Goal: Information Seeking & Learning: Learn about a topic

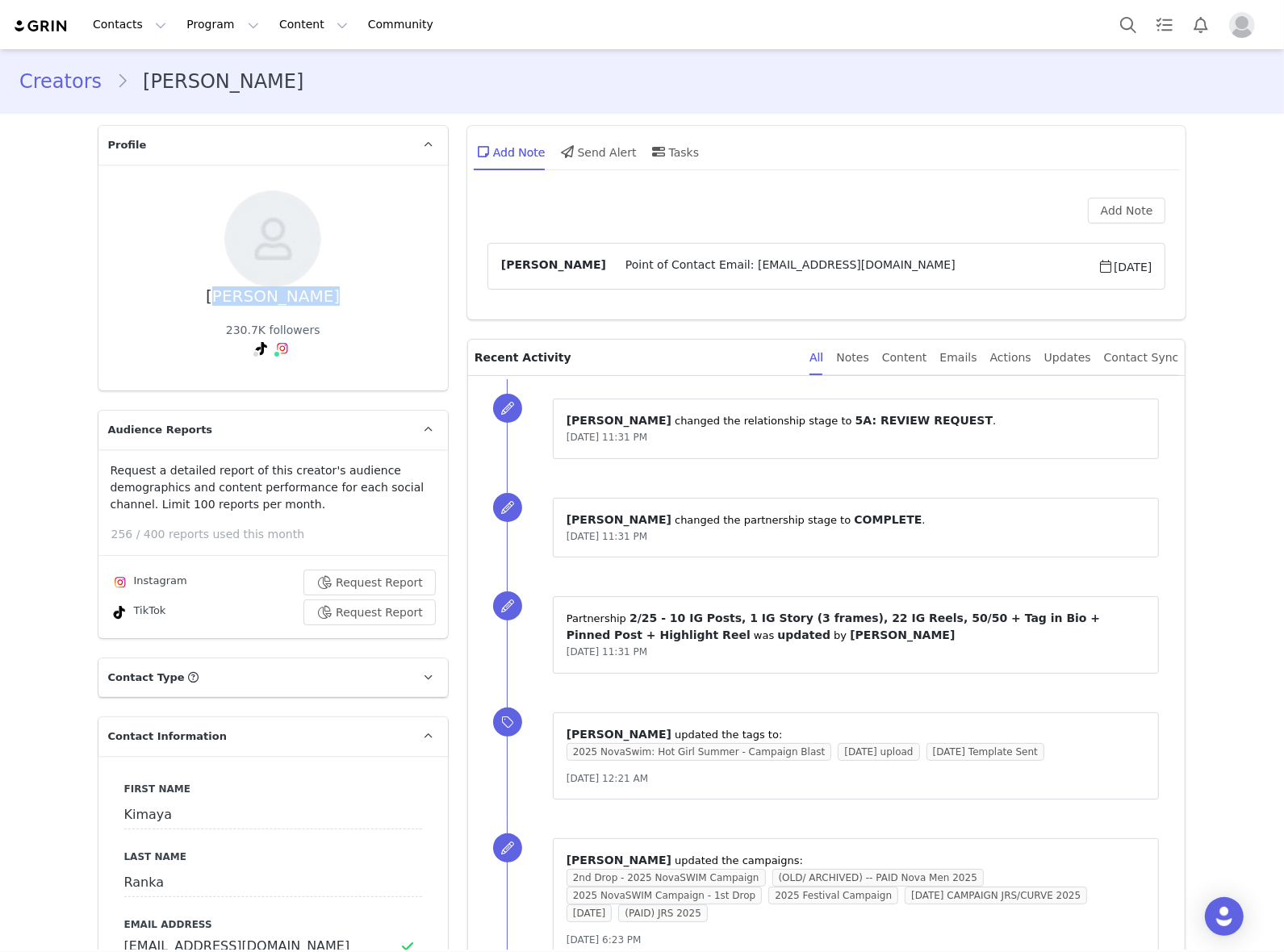
drag, startPoint x: 216, startPoint y: 304, endPoint x: 355, endPoint y: 303, distance: 139.0
click at [355, 303] on div "Kimaya Ranka 230.7K followers TikTok ( @kimayajanee ) — Personal/Creator Not Fo…" at bounding box center [273, 278] width 298 height 175
copy div "Kimaya Ranka"
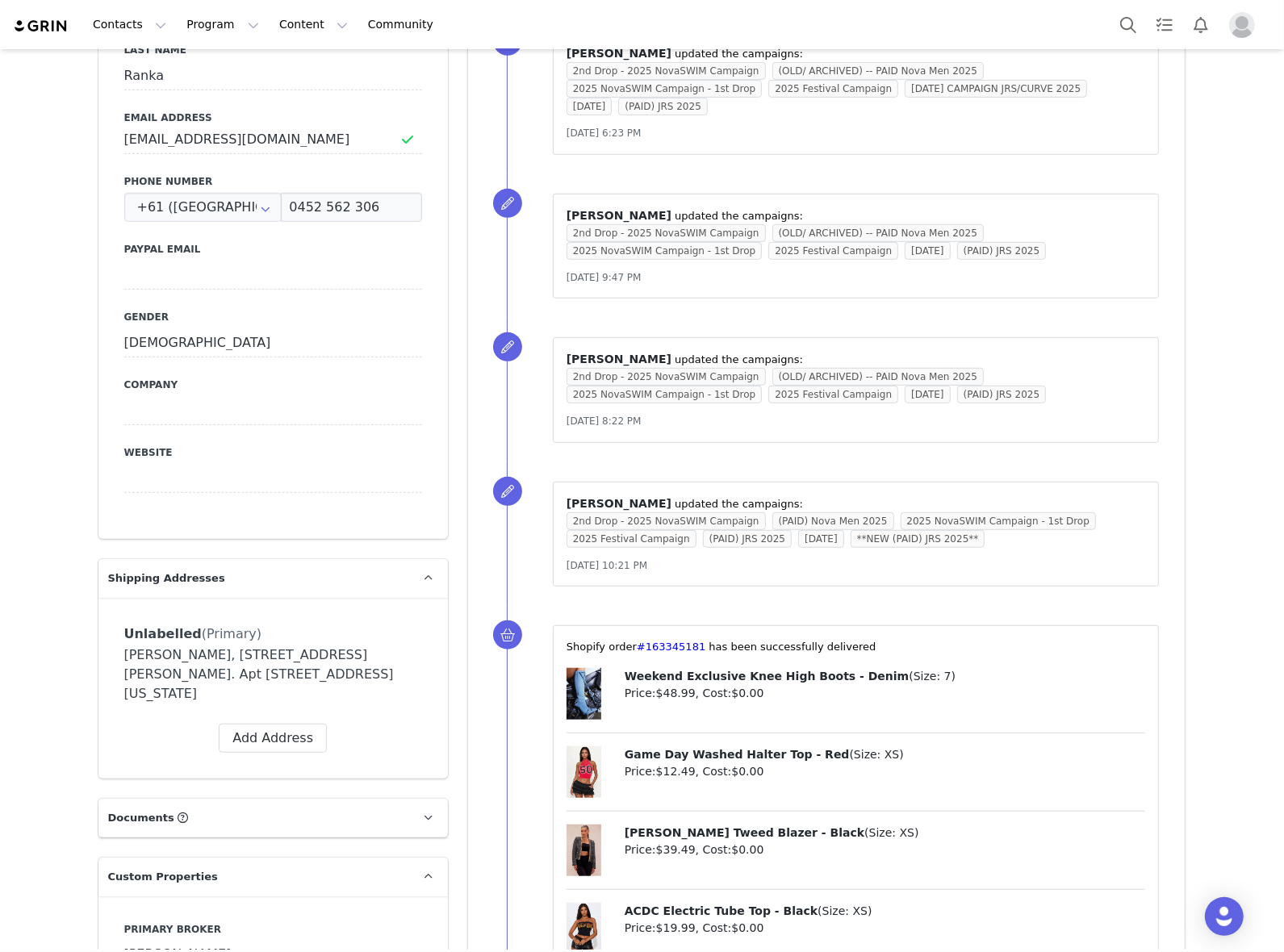
scroll to position [1413, 0]
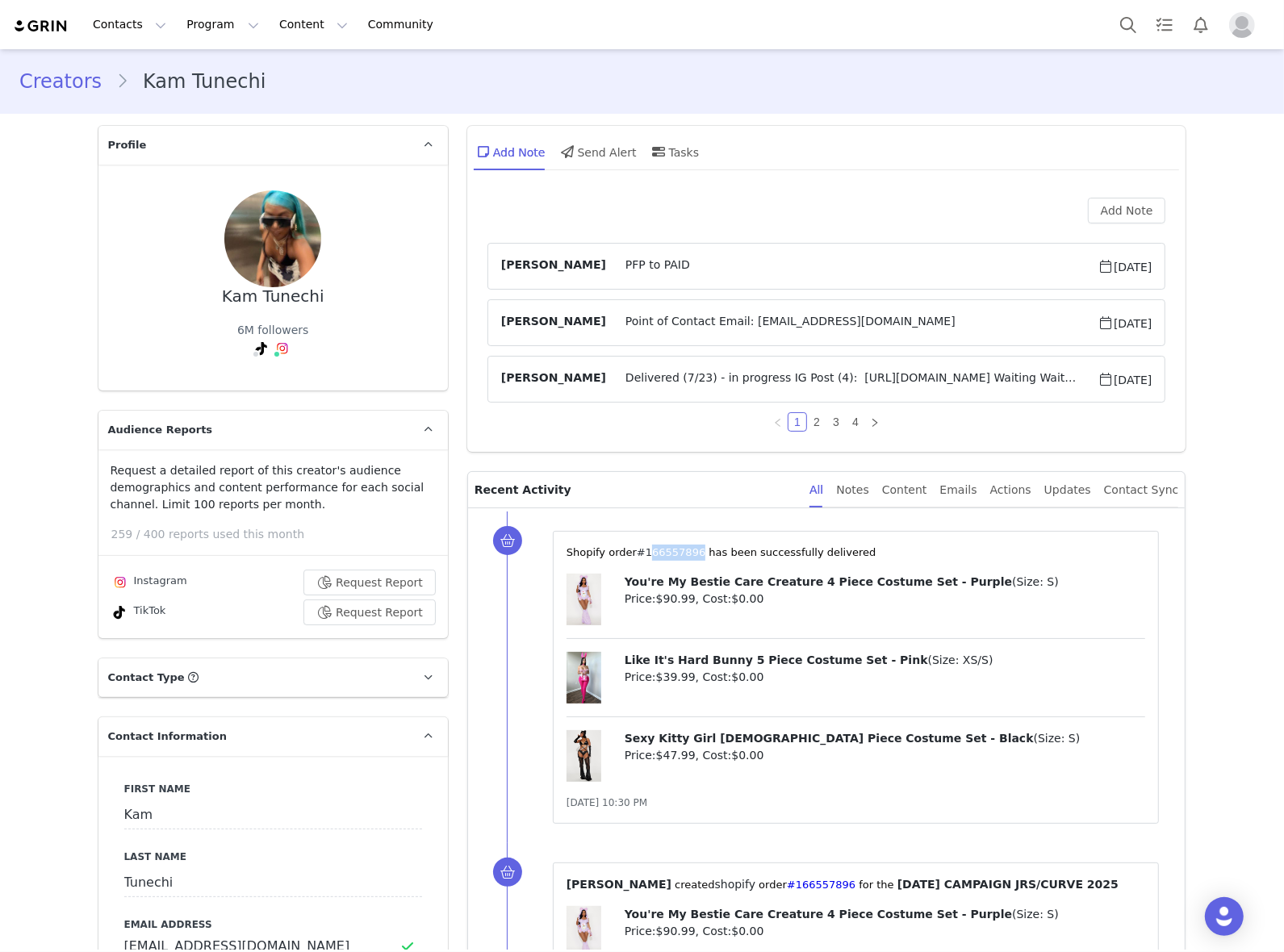
drag, startPoint x: 683, startPoint y: 553, endPoint x: 634, endPoint y: 553, distance: 49.0
click at [634, 553] on span "⁨Shopify⁩ order⁨ #166557896 ⁩ has been successfully delivered" at bounding box center [721, 552] width 310 height 12
copy span "166557896 ⁩"
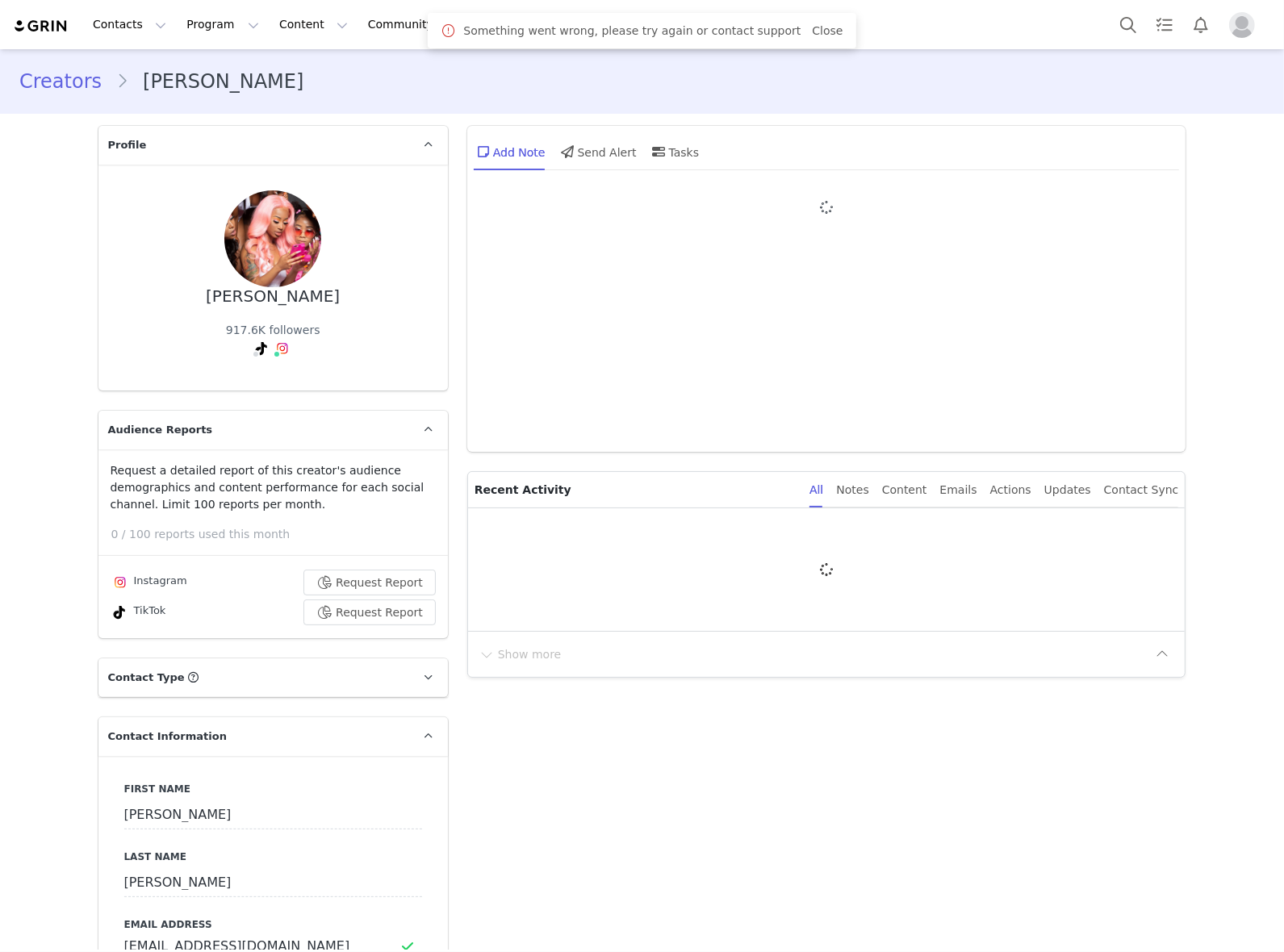
type input "+1 ([GEOGRAPHIC_DATA])"
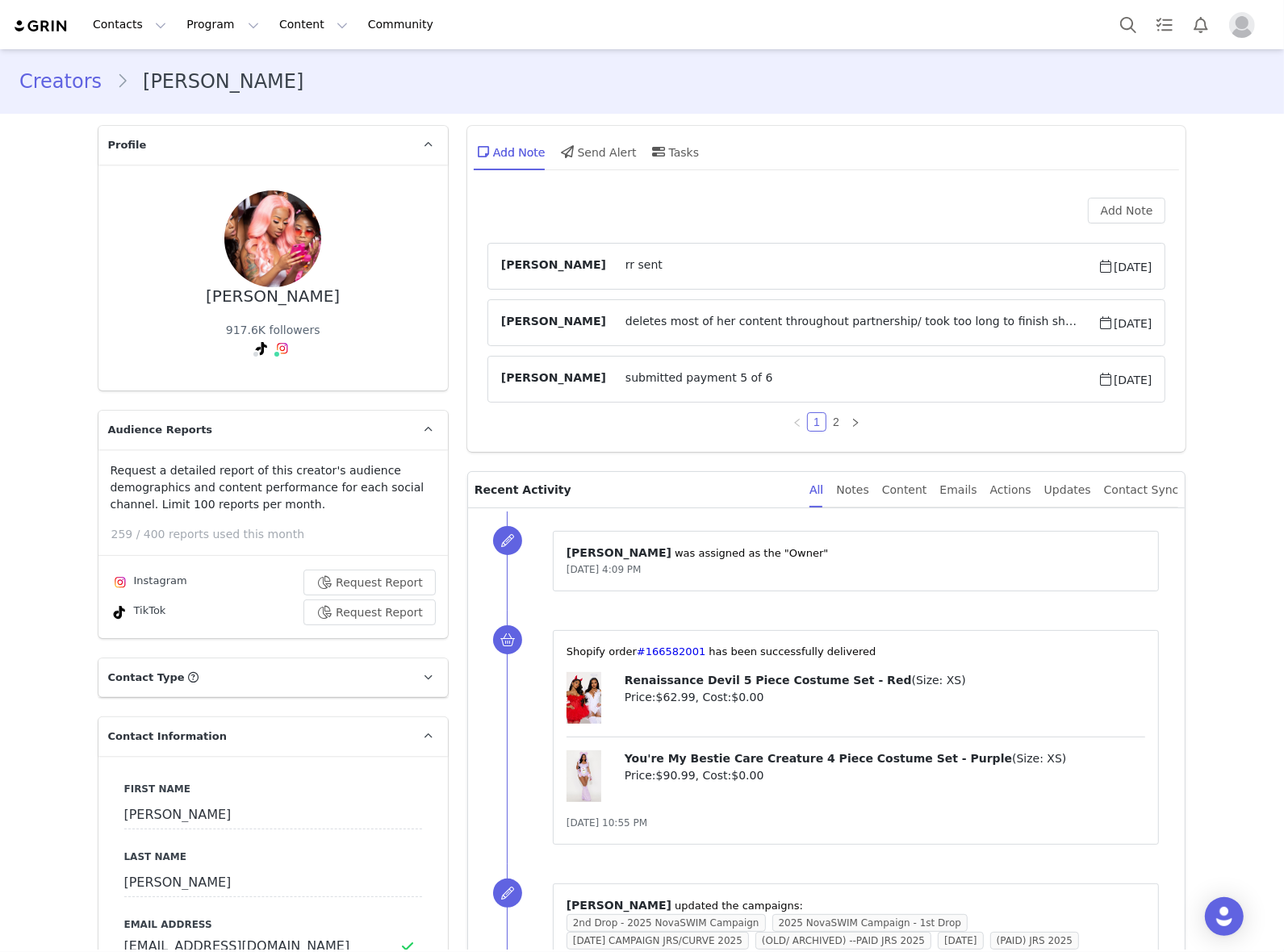
click at [965, 320] on span "deletes most of her content throughout partnership/ took too long to finish she…" at bounding box center [852, 323] width 491 height 19
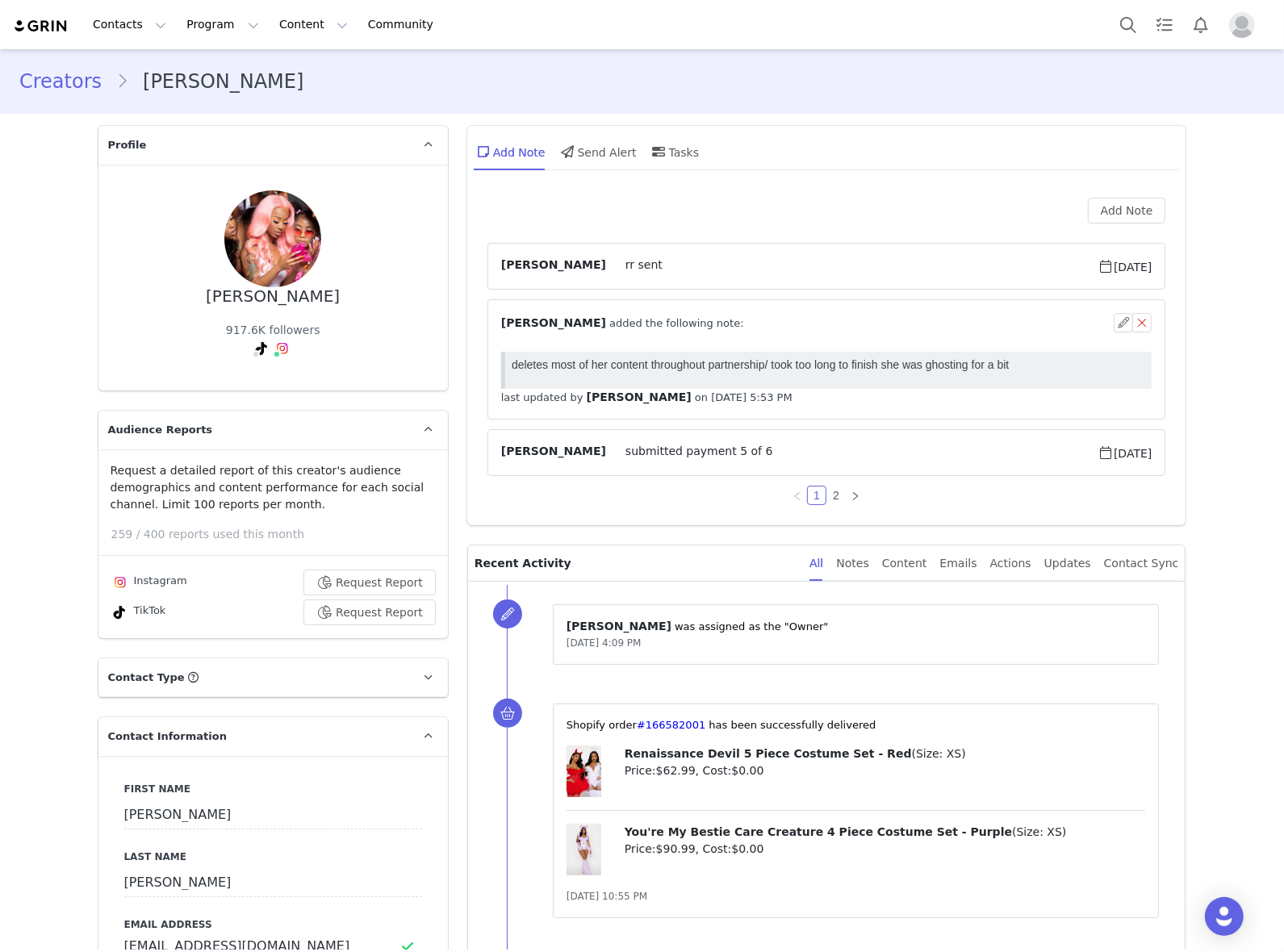
click at [955, 341] on div "⁨ Valerie Berrospe ⁩ added the following note: last updated by ⁨ Valerie Berros…" at bounding box center [827, 360] width 651 height 93
click at [857, 547] on div "All Notes Content Emails Actions Updates Contact Sync" at bounding box center [995, 564] width 369 height 37
click at [865, 300] on article "⁨ Valerie Berrospe ⁩ added the following note: last updated by ⁨ Valerie Berros…" at bounding box center [827, 359] width 679 height 121
click at [668, 324] on span "⁨ Valerie Berrospe ⁩ added the following note:" at bounding box center [623, 323] width 243 height 17
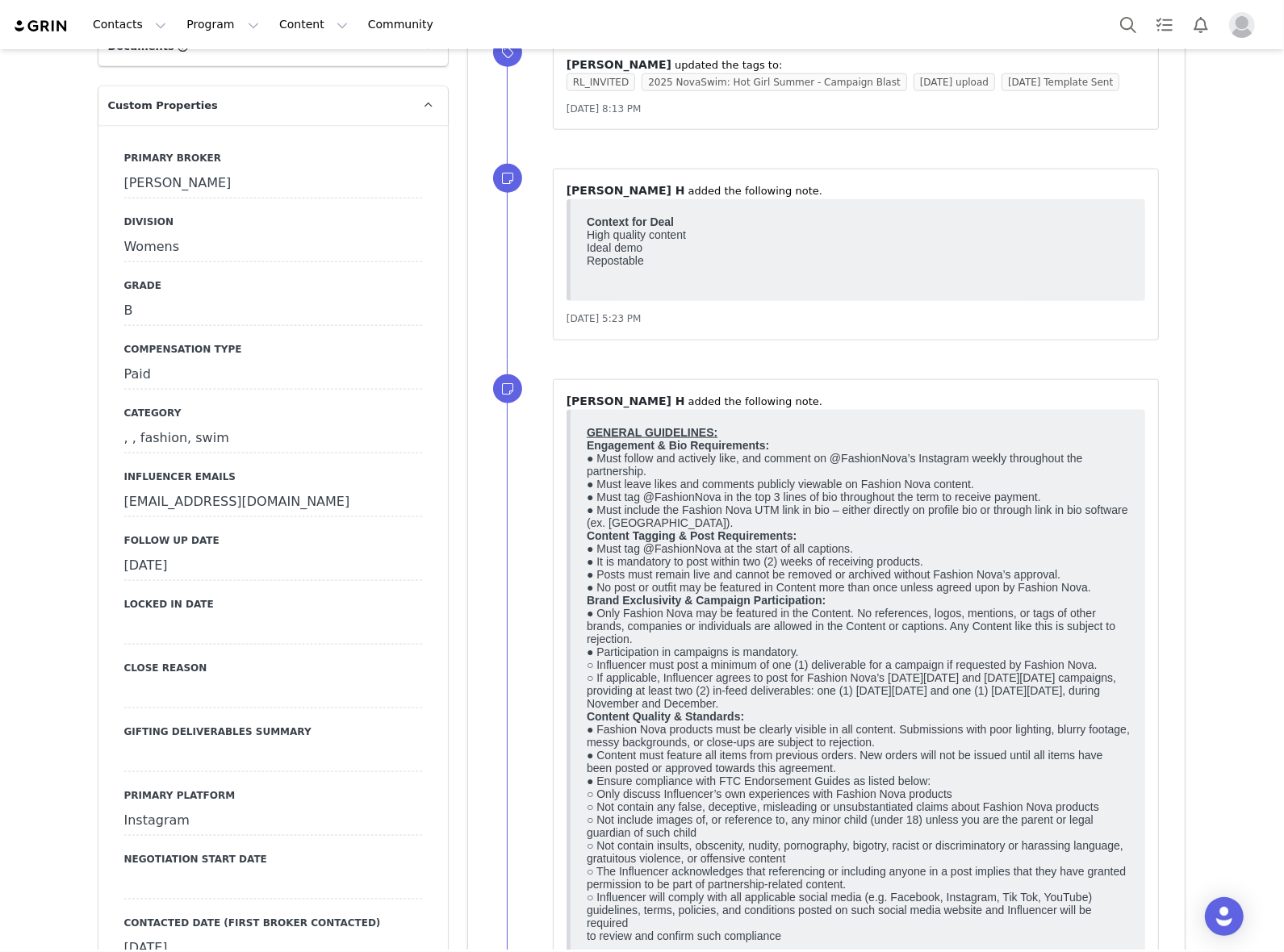
scroll to position [1614, 0]
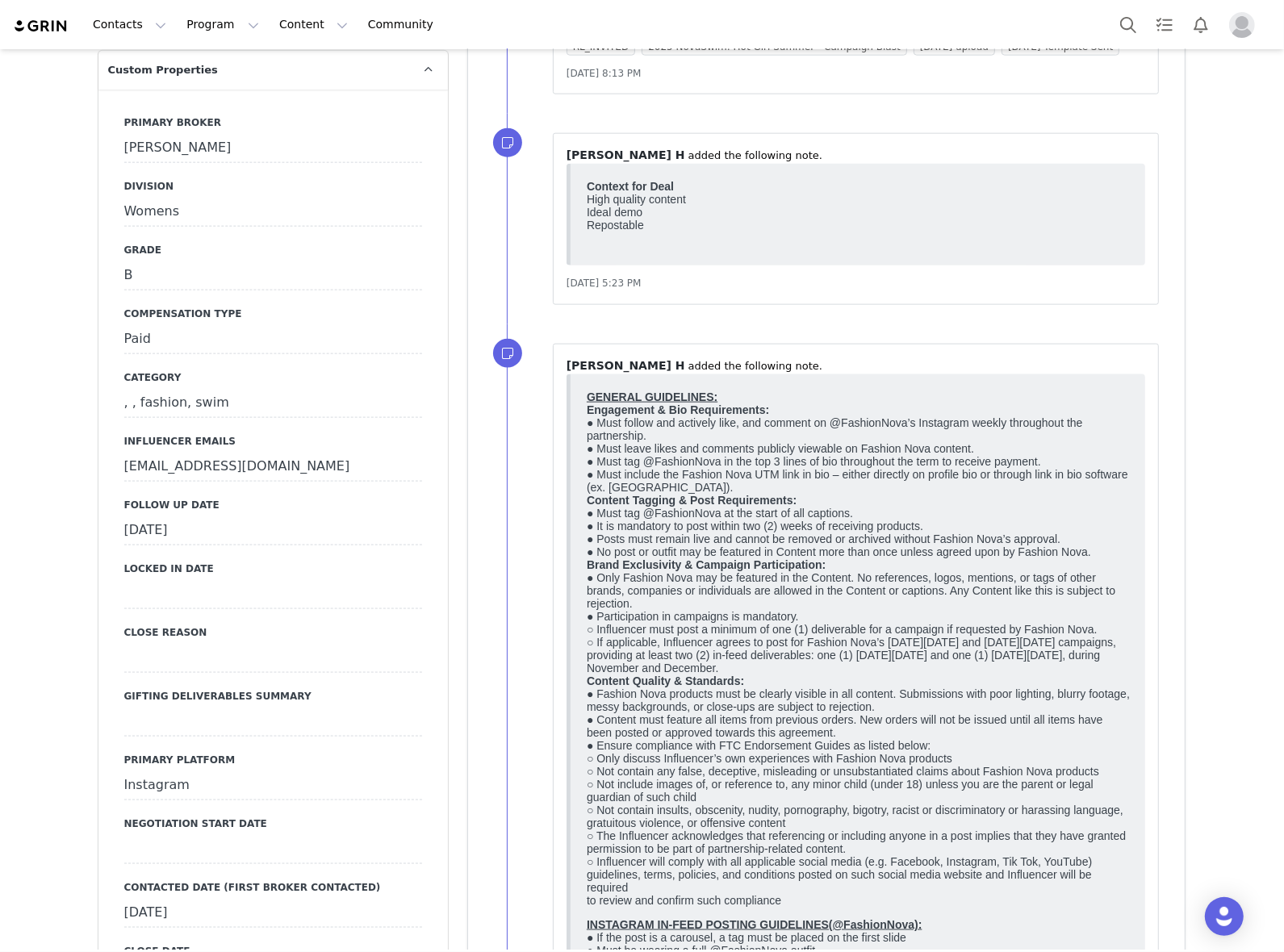
click at [284, 516] on div "September 10th, 2025" at bounding box center [273, 530] width 298 height 29
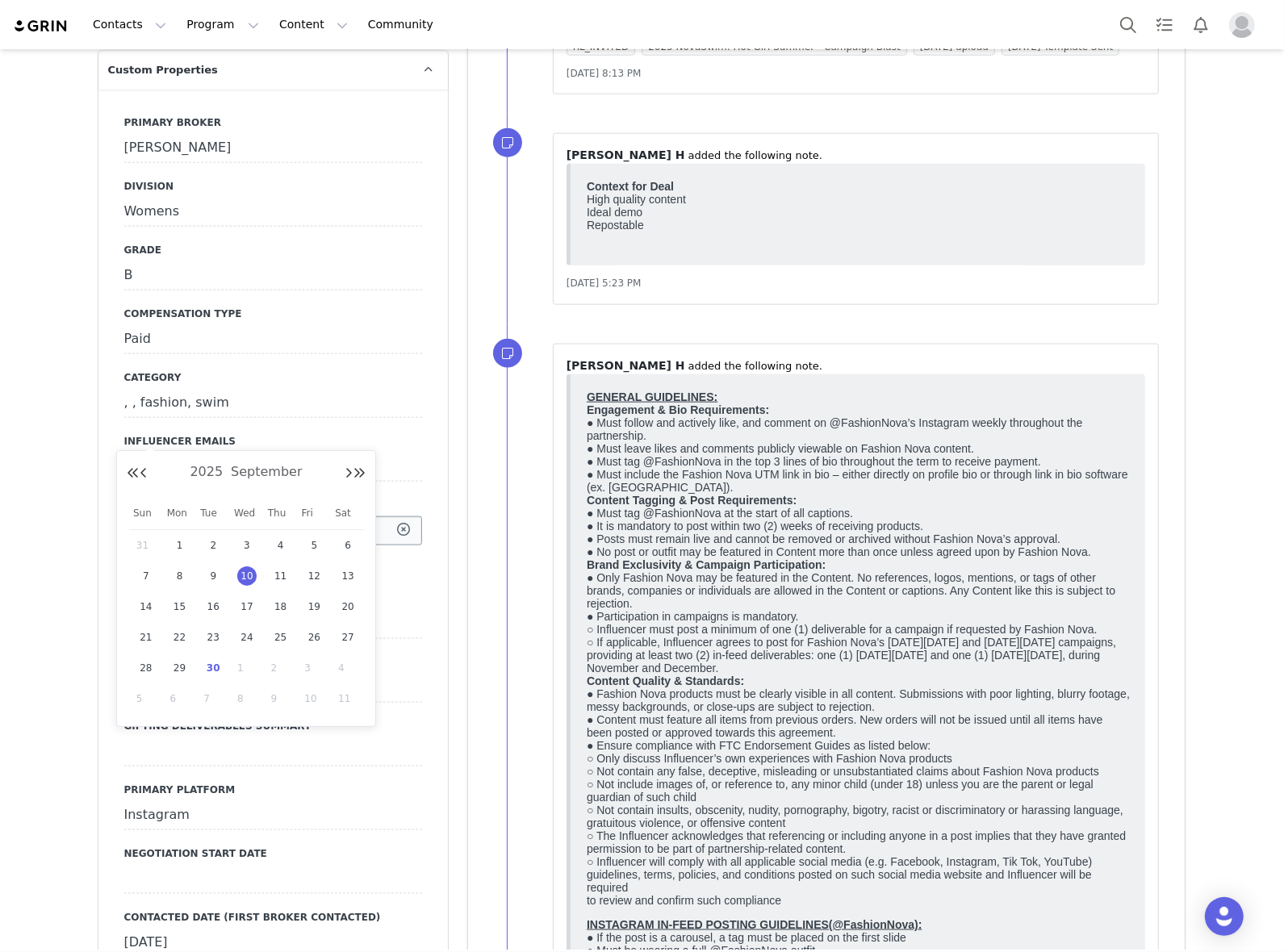
click at [284, 516] on input "Sep 10 2025" at bounding box center [273, 530] width 298 height 29
click at [471, 516] on div "⁨ Crystal Garcia ⁩ was assigned as the "Owner" Sep 30, 2025, 4:09 PM ⁨Shopify⁩ …" at bounding box center [827, 437] width 718 height 3085
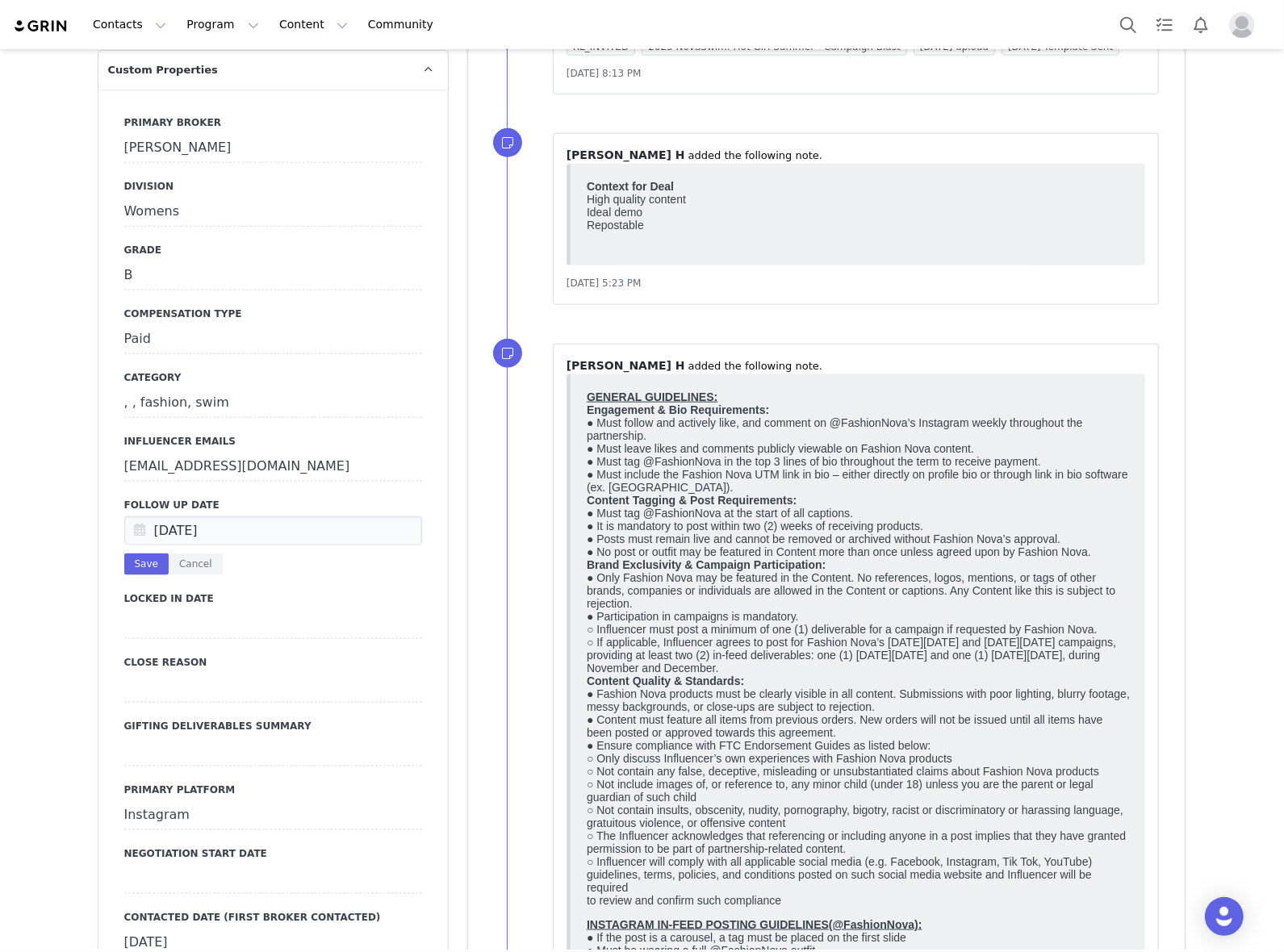
click at [183, 516] on div "Sep 10 2025 Save Cancel" at bounding box center [273, 545] width 298 height 59
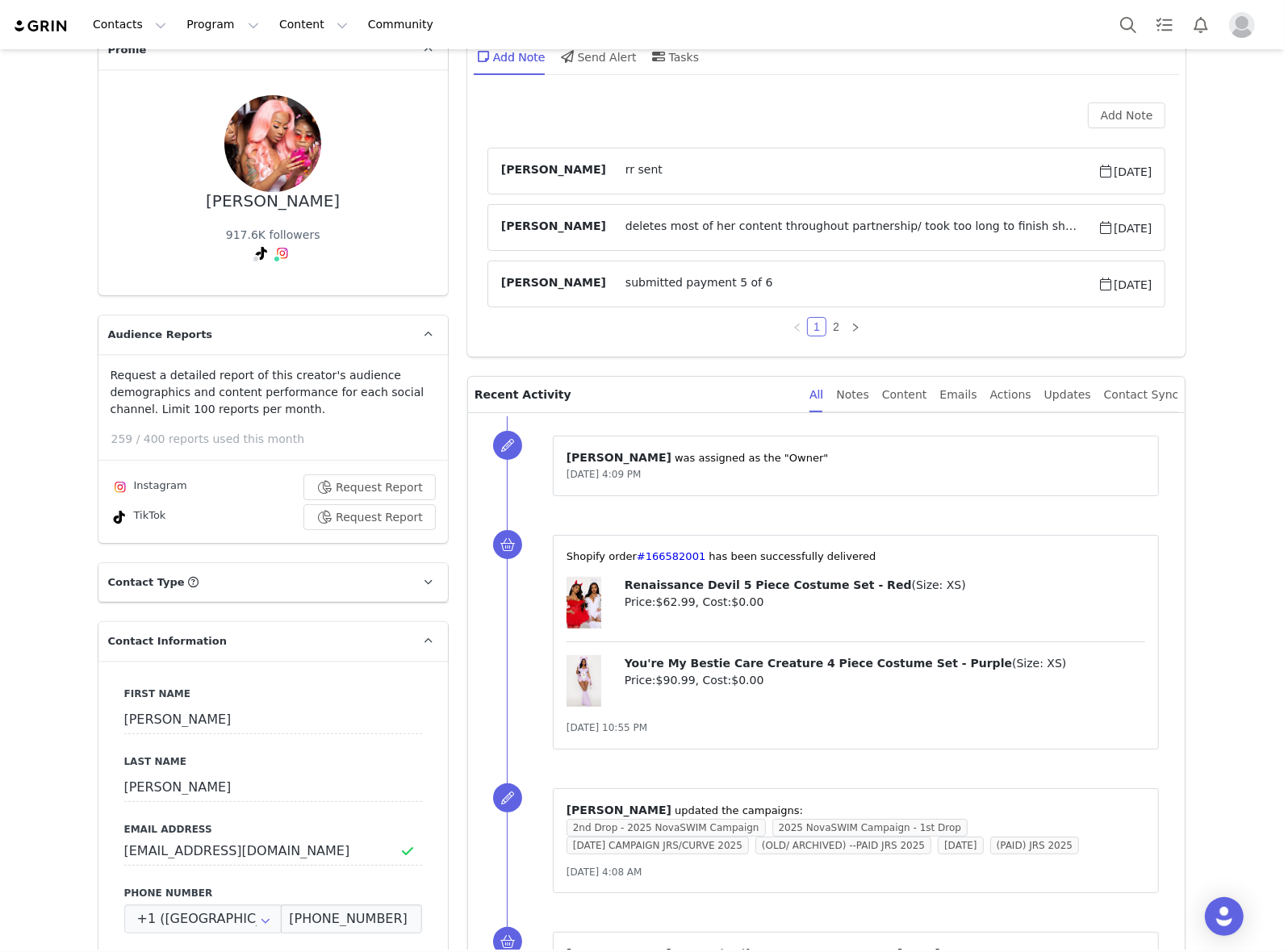
scroll to position [0, 0]
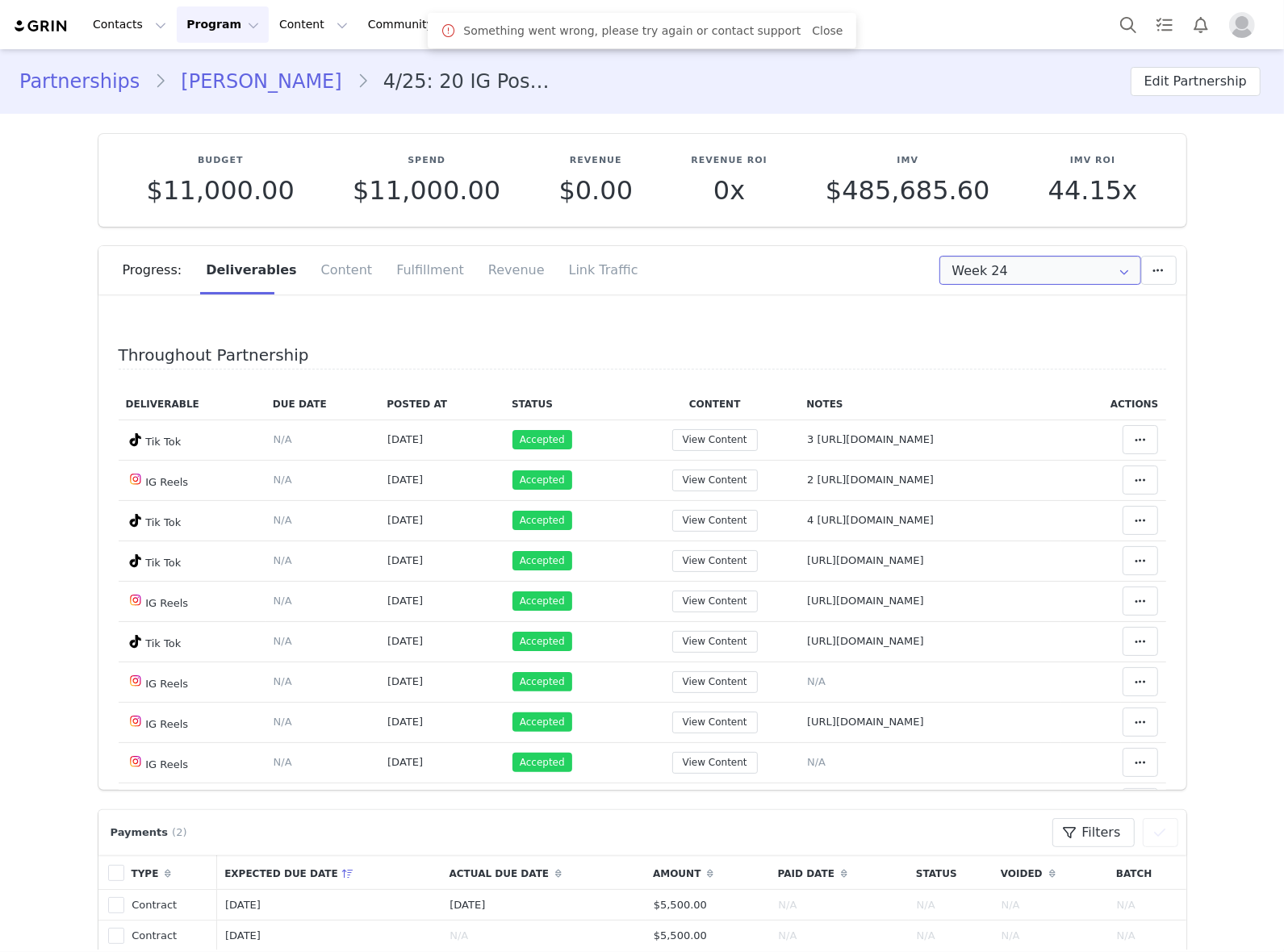
click at [995, 277] on input "Week 24" at bounding box center [1040, 270] width 202 height 29
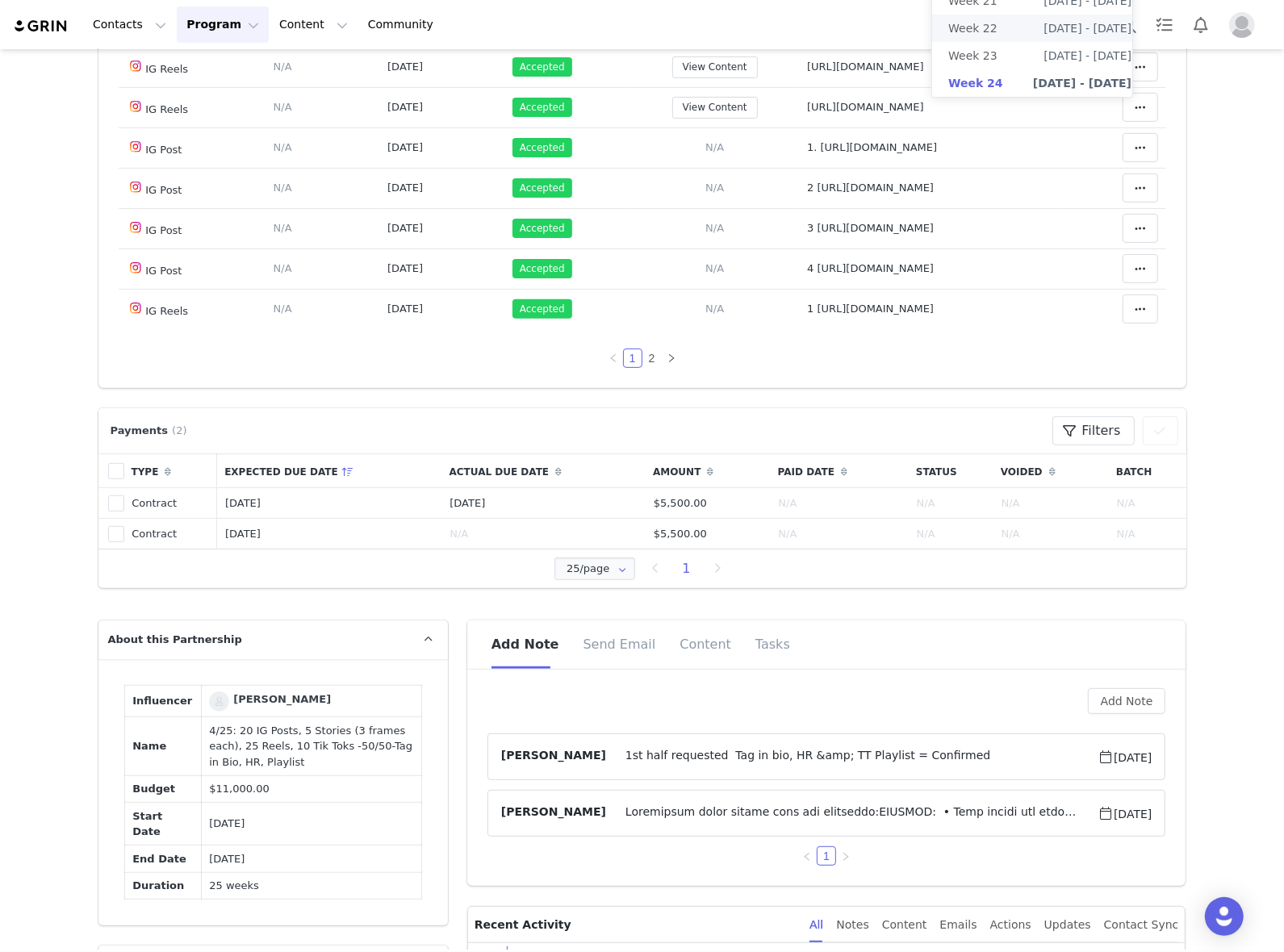
scroll to position [403, 0]
click at [644, 352] on link "2" at bounding box center [652, 356] width 17 height 17
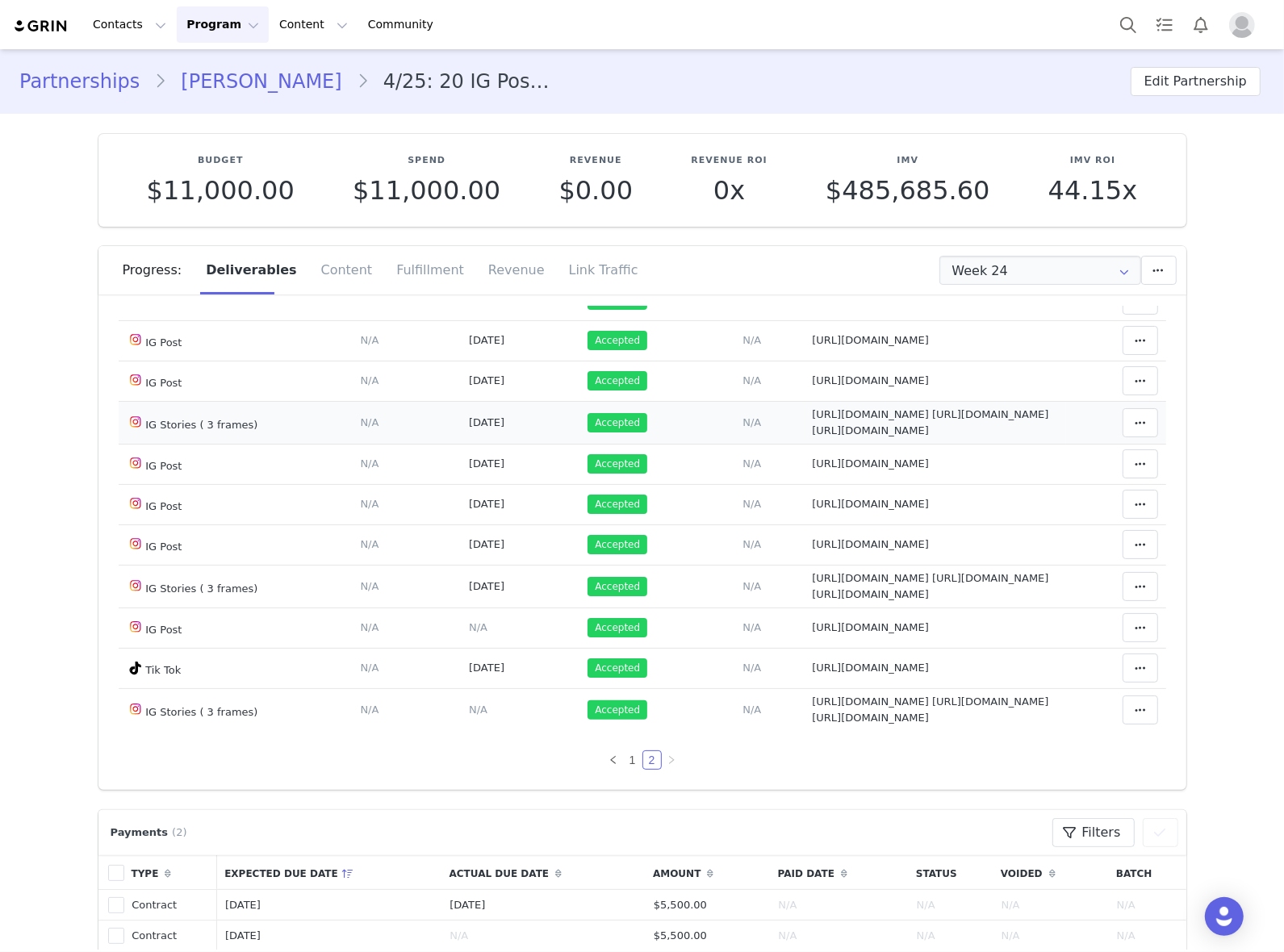
scroll to position [1211, 0]
click at [624, 769] on link "1" at bounding box center [632, 760] width 17 height 17
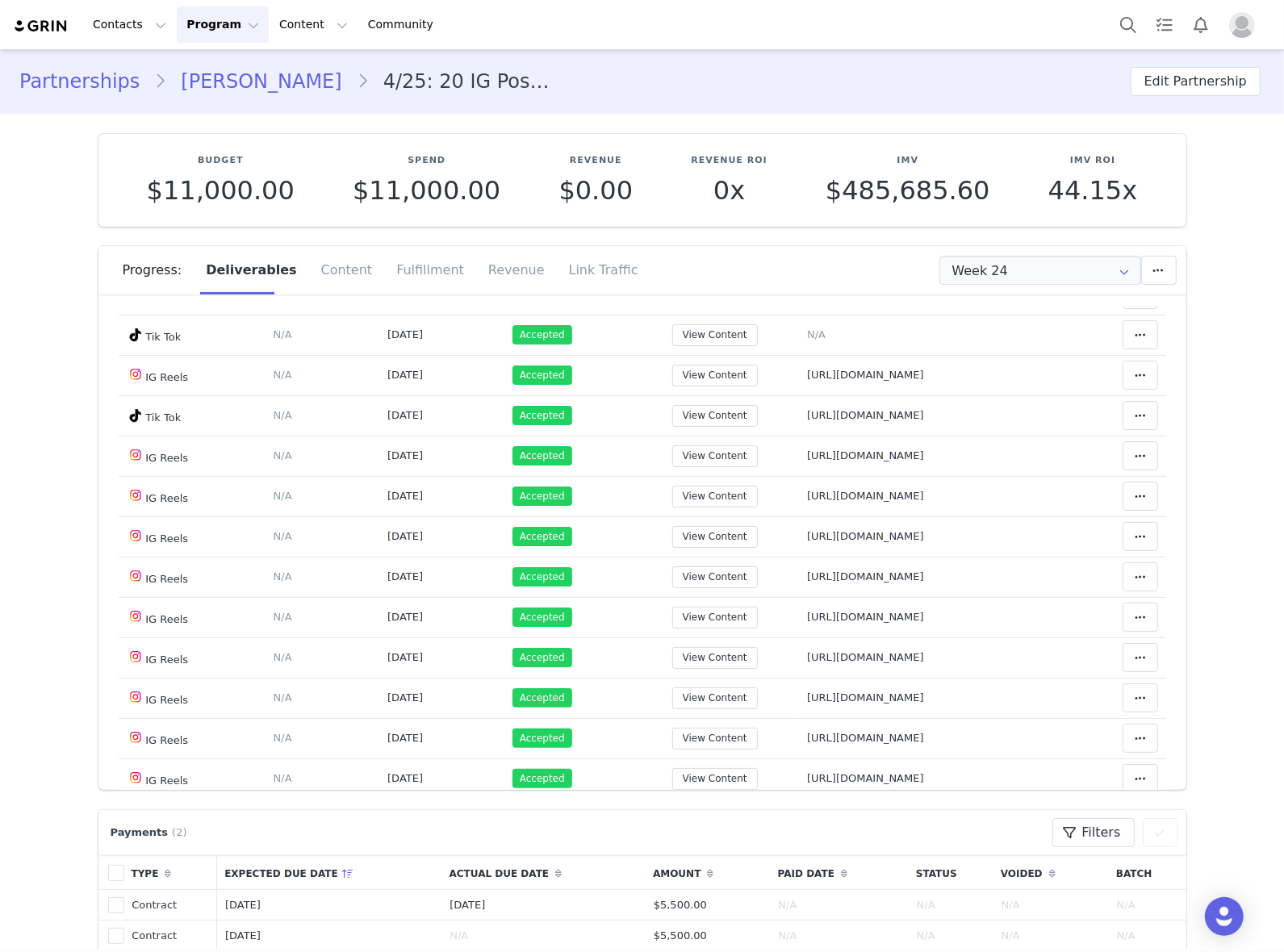
scroll to position [407, 0]
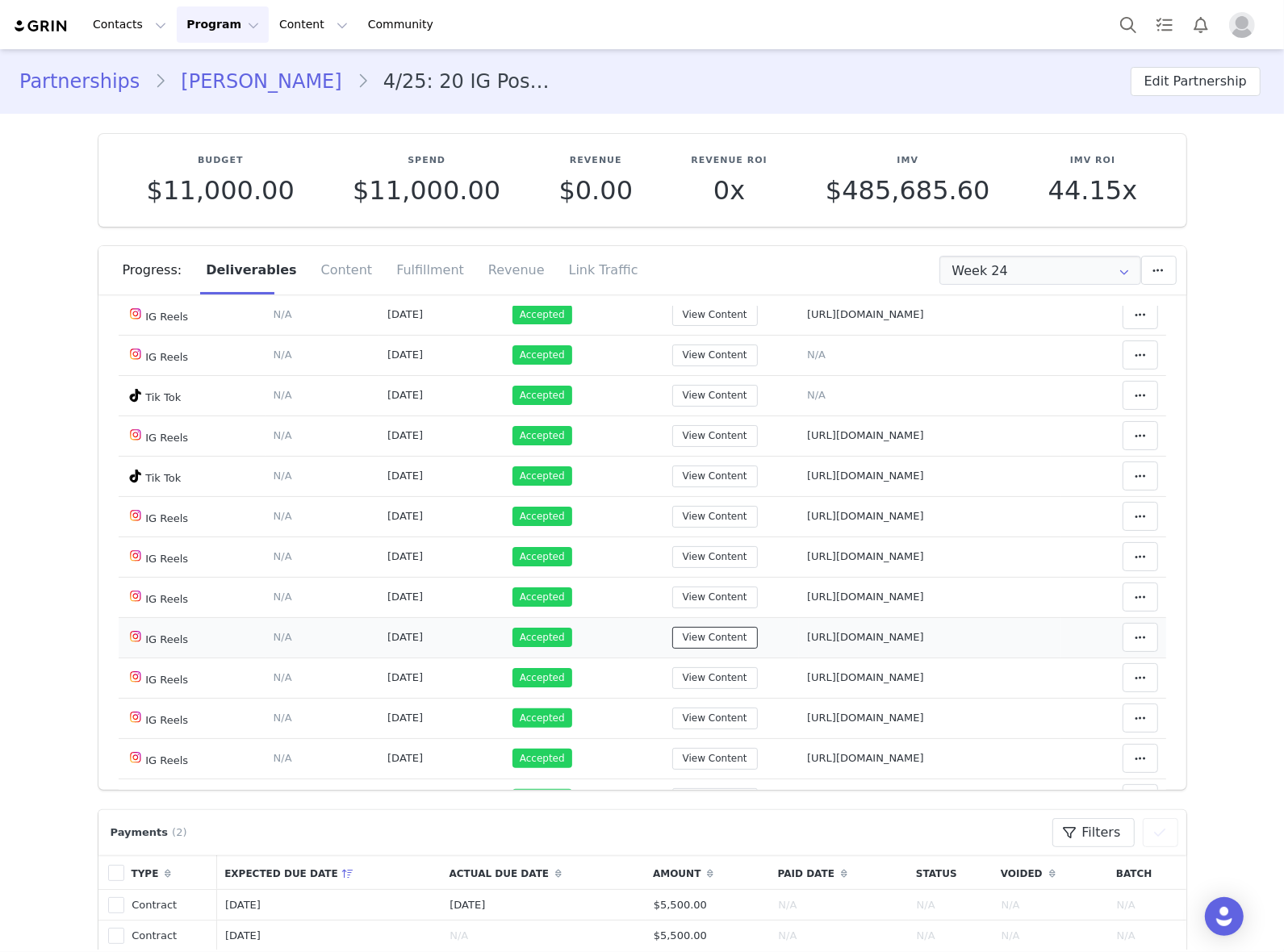
click at [673, 640] on button "View Content" at bounding box center [715, 638] width 86 height 22
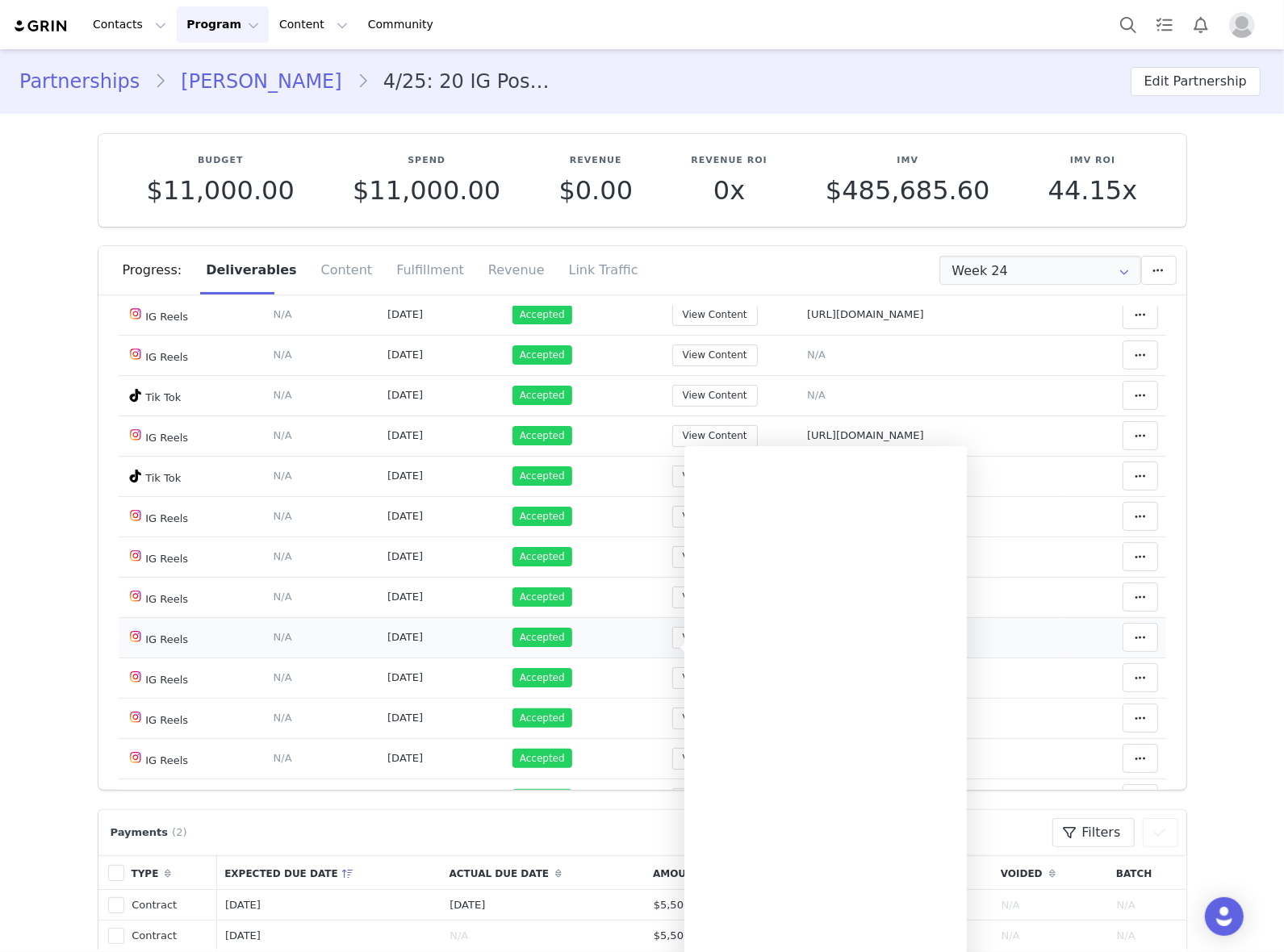
click at [556, 644] on td "Accepted" at bounding box center [567, 638] width 126 height 41
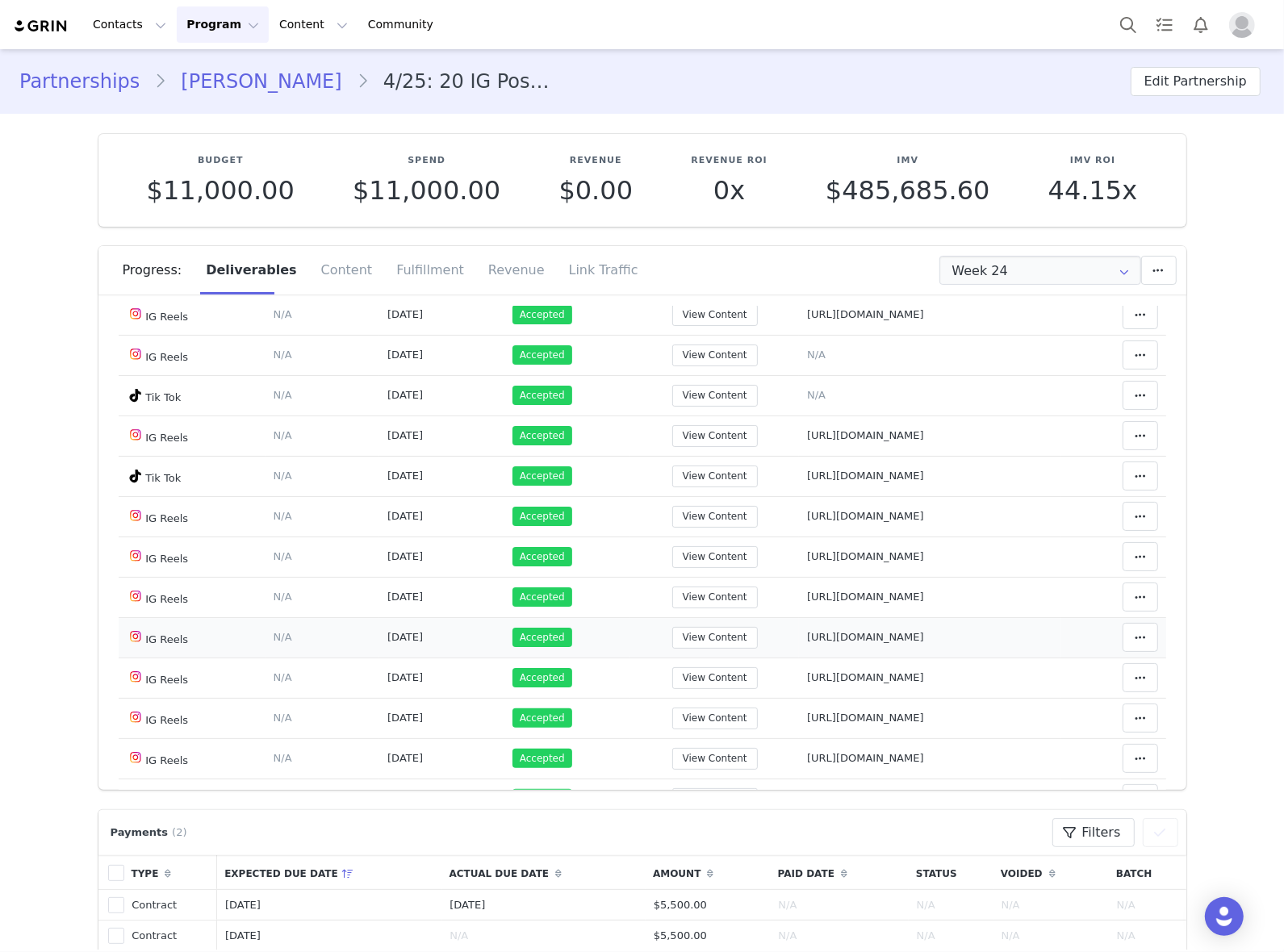
click at [807, 642] on span "https://www.instagram.com/reel/DNx-LFqwJkr/" at bounding box center [866, 637] width 117 height 12
type textarea "https://www.instagram.com/reel/DNx-LFqwJkr/"
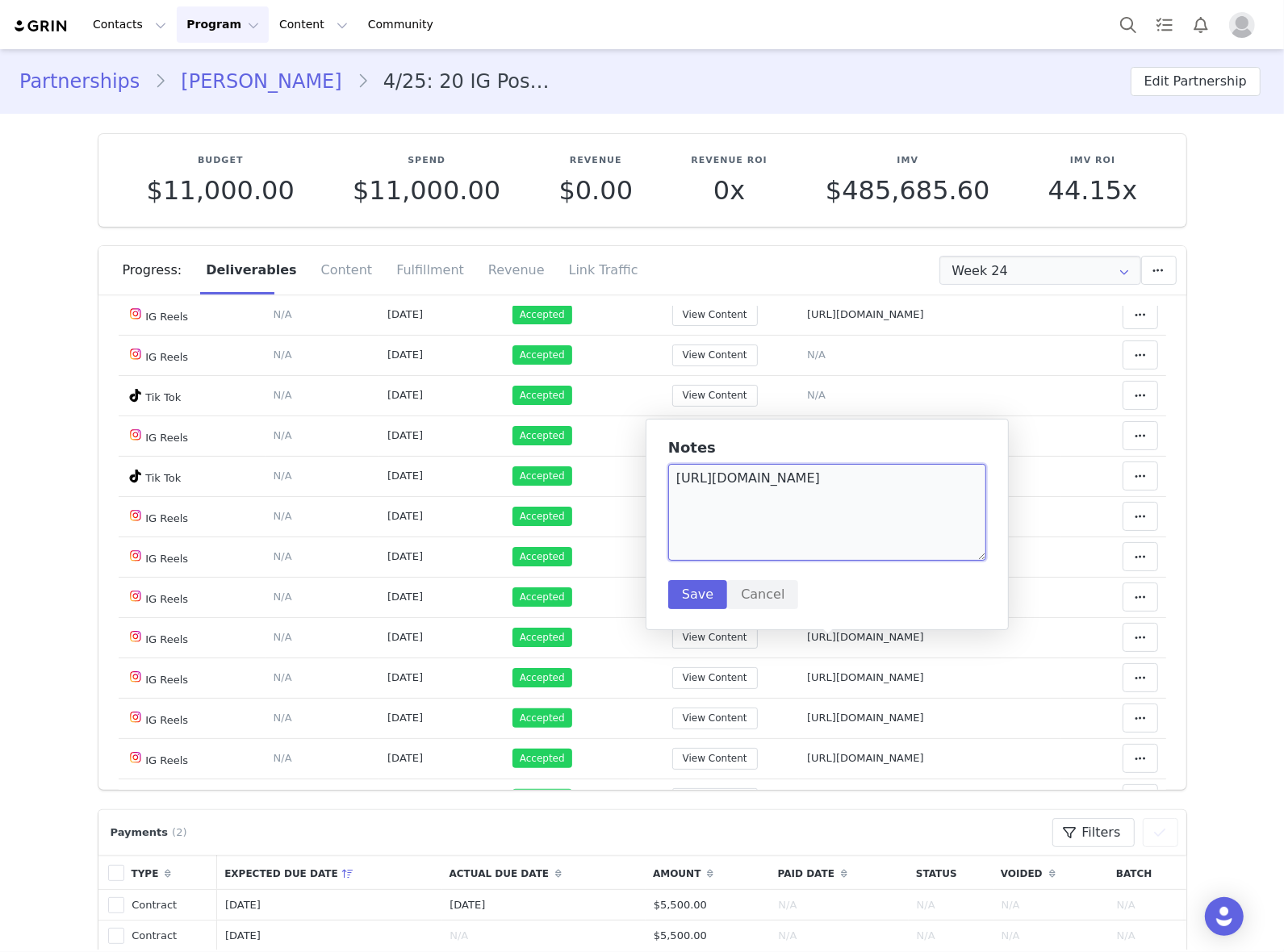
drag, startPoint x: 982, startPoint y: 476, endPoint x: 664, endPoint y: 492, distance: 318.4
click at [664, 492] on div "Notes https://www.instagram.com/reel/DNx-LFqwJkr/ Save Cancel" at bounding box center [827, 525] width 363 height 211
paste textarea "https://www.instagram.com/reel/DN5l0f0ALsh"
type textarea "https://www.instagram.com/reel/DN5l0f0ALsh"
click at [669, 595] on button "Save" at bounding box center [698, 594] width 59 height 29
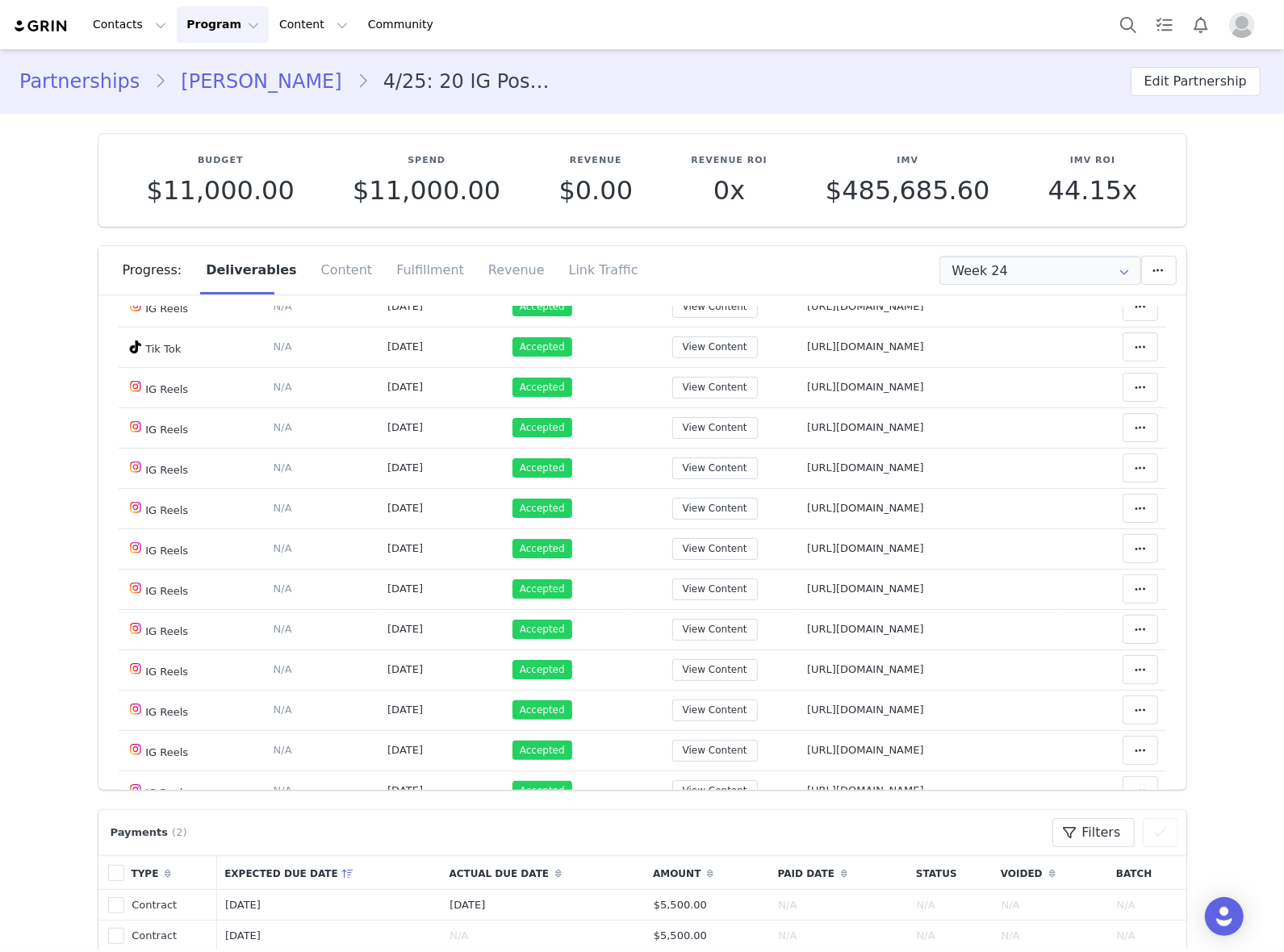
scroll to position [509, 0]
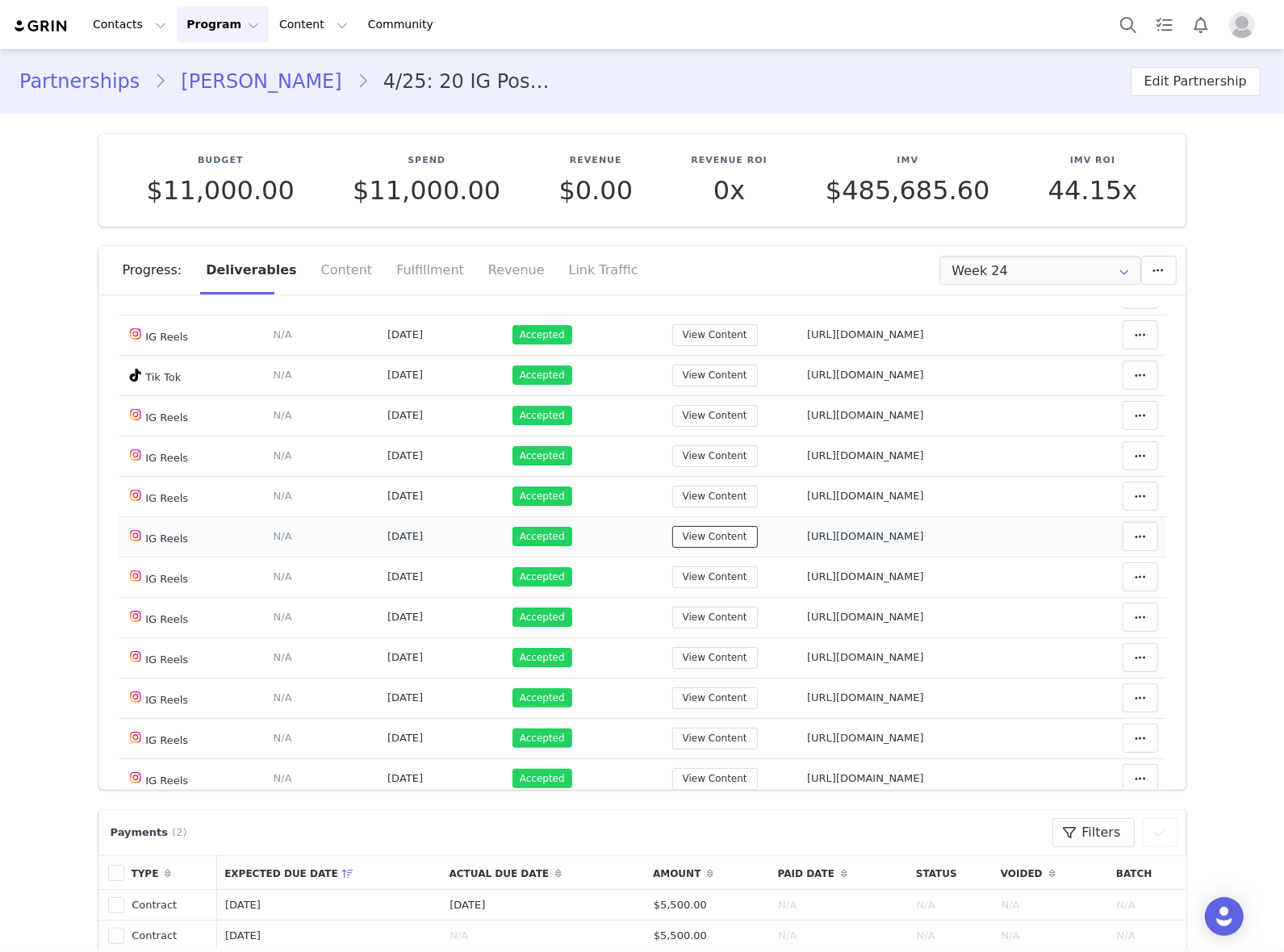
click at [673, 548] on button "View Content" at bounding box center [715, 537] width 86 height 22
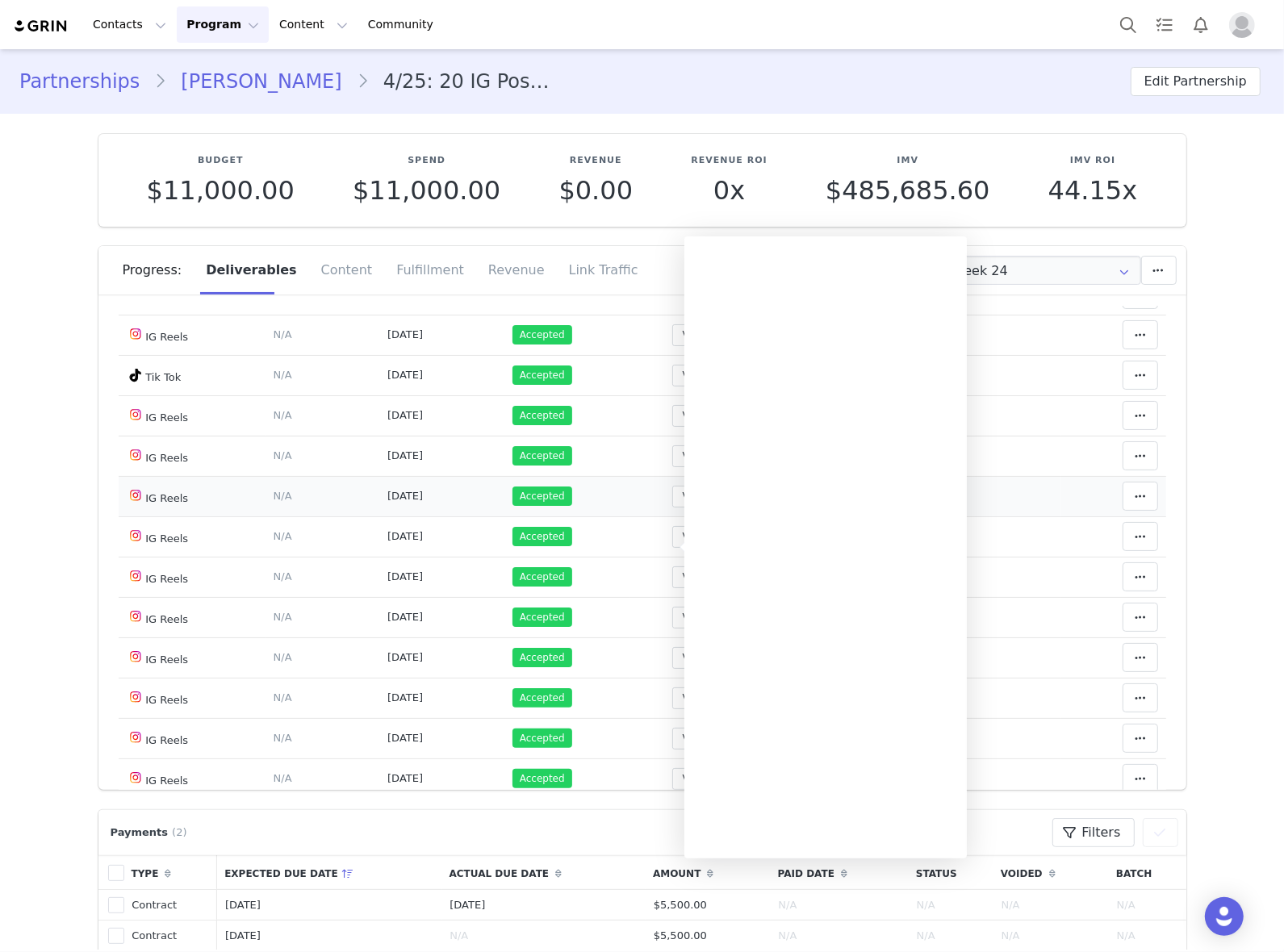
drag, startPoint x: 1103, startPoint y: 481, endPoint x: 1091, endPoint y: 495, distance: 18.4
click at [1103, 476] on td "Clear Status Reason for declining this deliverable Decline Mark as Declined Unl…" at bounding box center [1114, 456] width 105 height 41
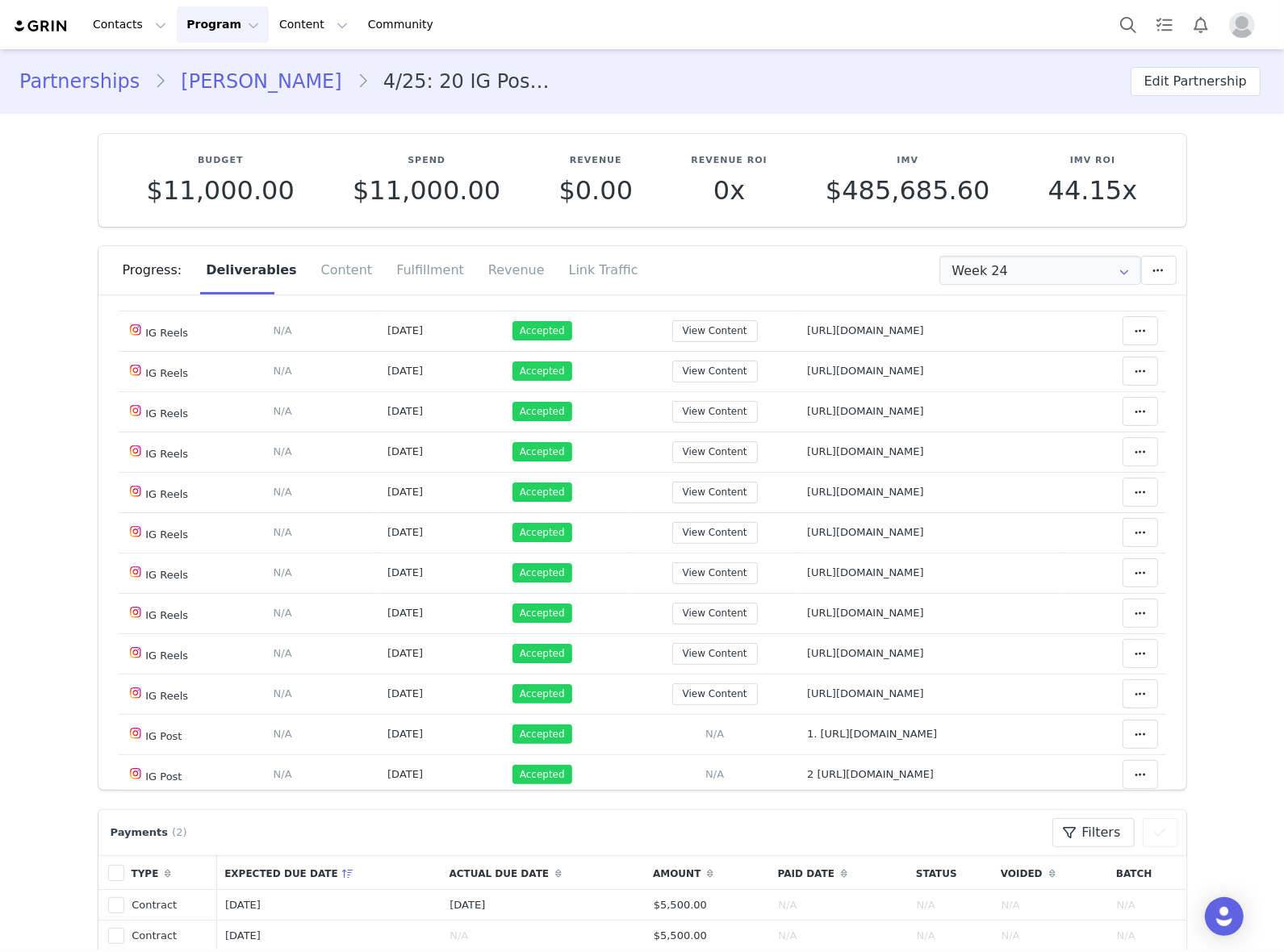
scroll to position [912, 0]
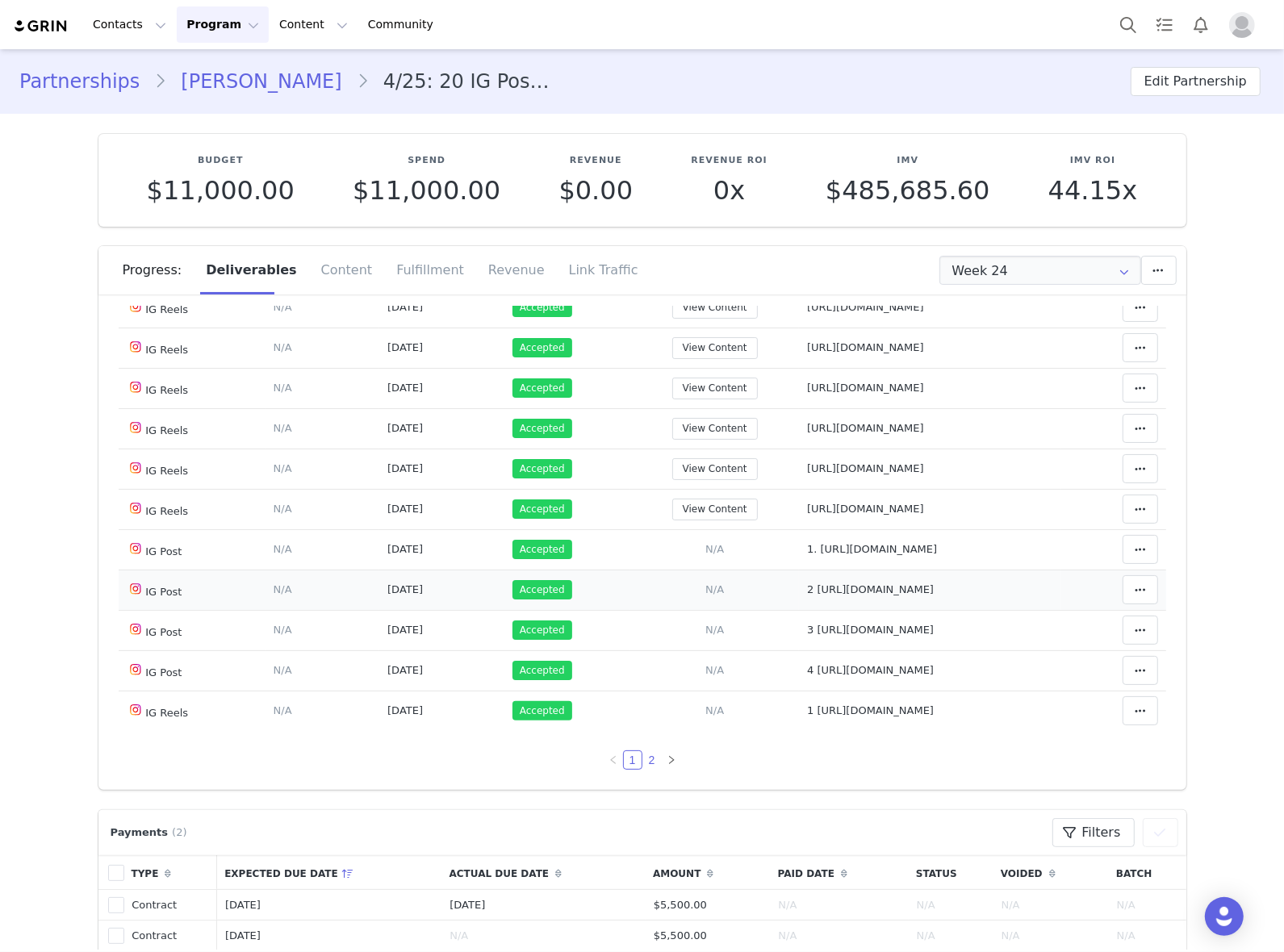
drag, startPoint x: 632, startPoint y: 764, endPoint x: 758, endPoint y: 598, distance: 208.4
click at [758, 598] on div "Deliverable Due Date Posted At Status Content Notes Actions Tik Tok Deliverable…" at bounding box center [643, 130] width 1048 height 1280
click at [644, 761] on link "2" at bounding box center [652, 760] width 17 height 17
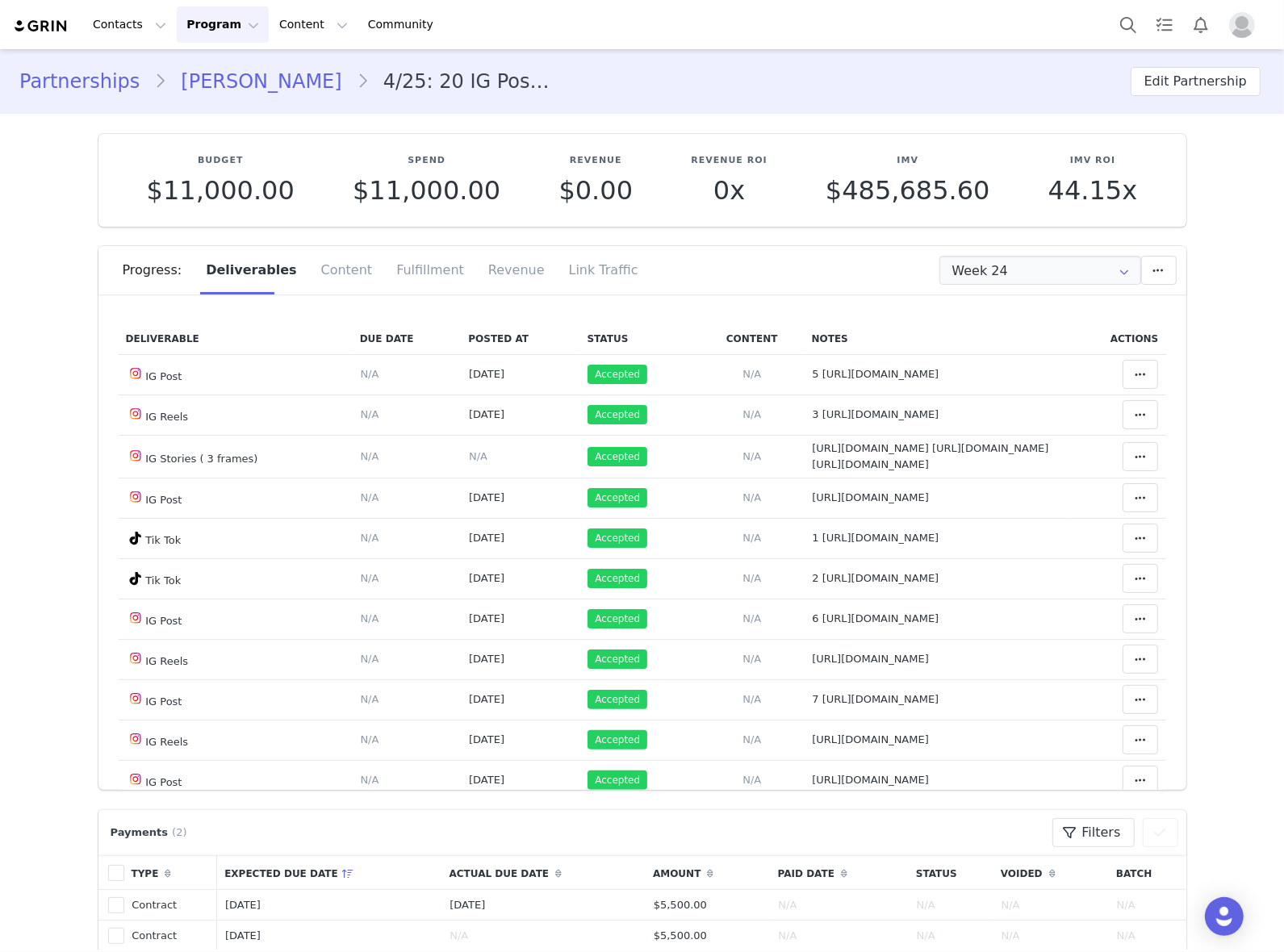
scroll to position [0, 0]
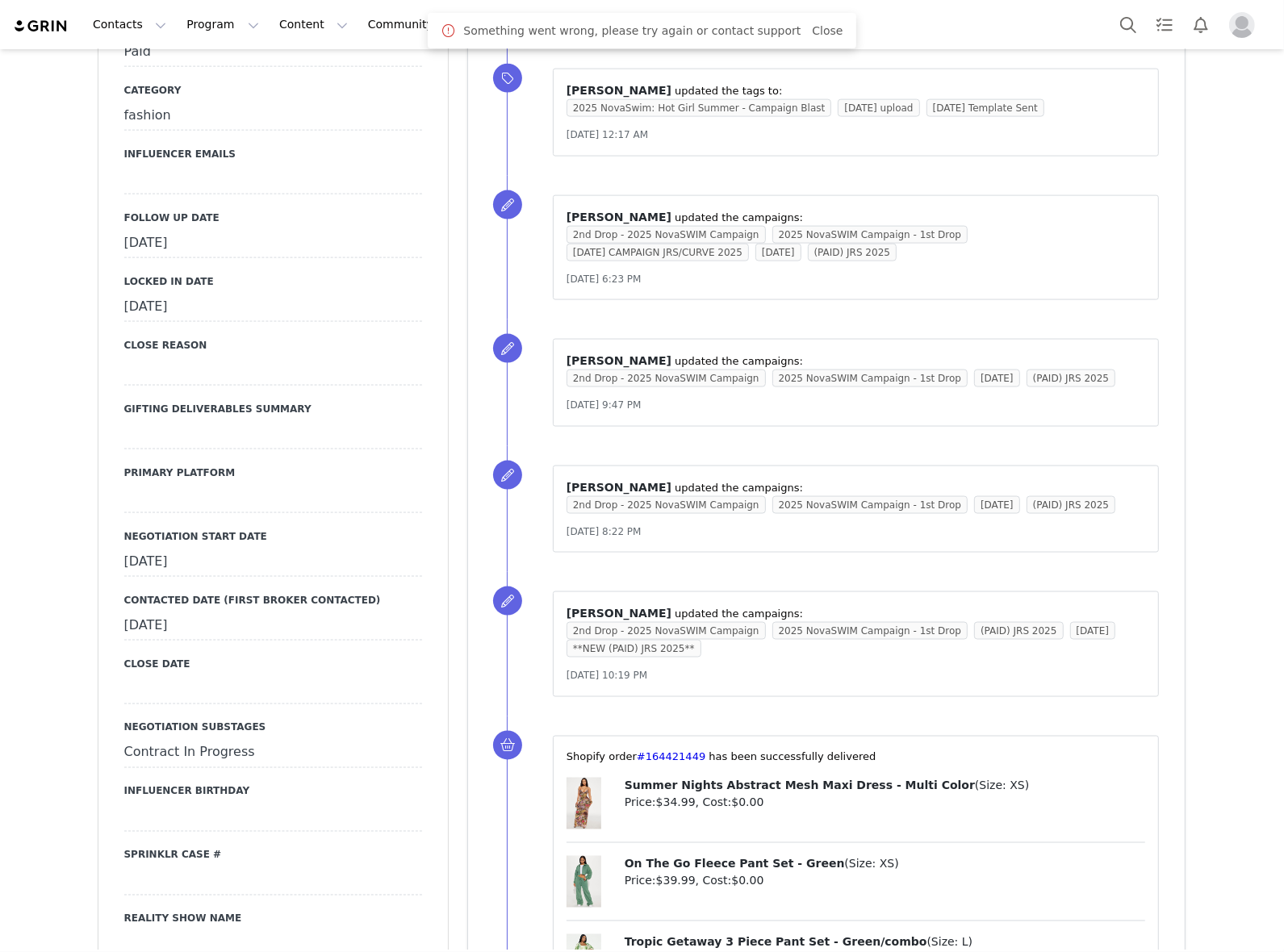
scroll to position [1715, 0]
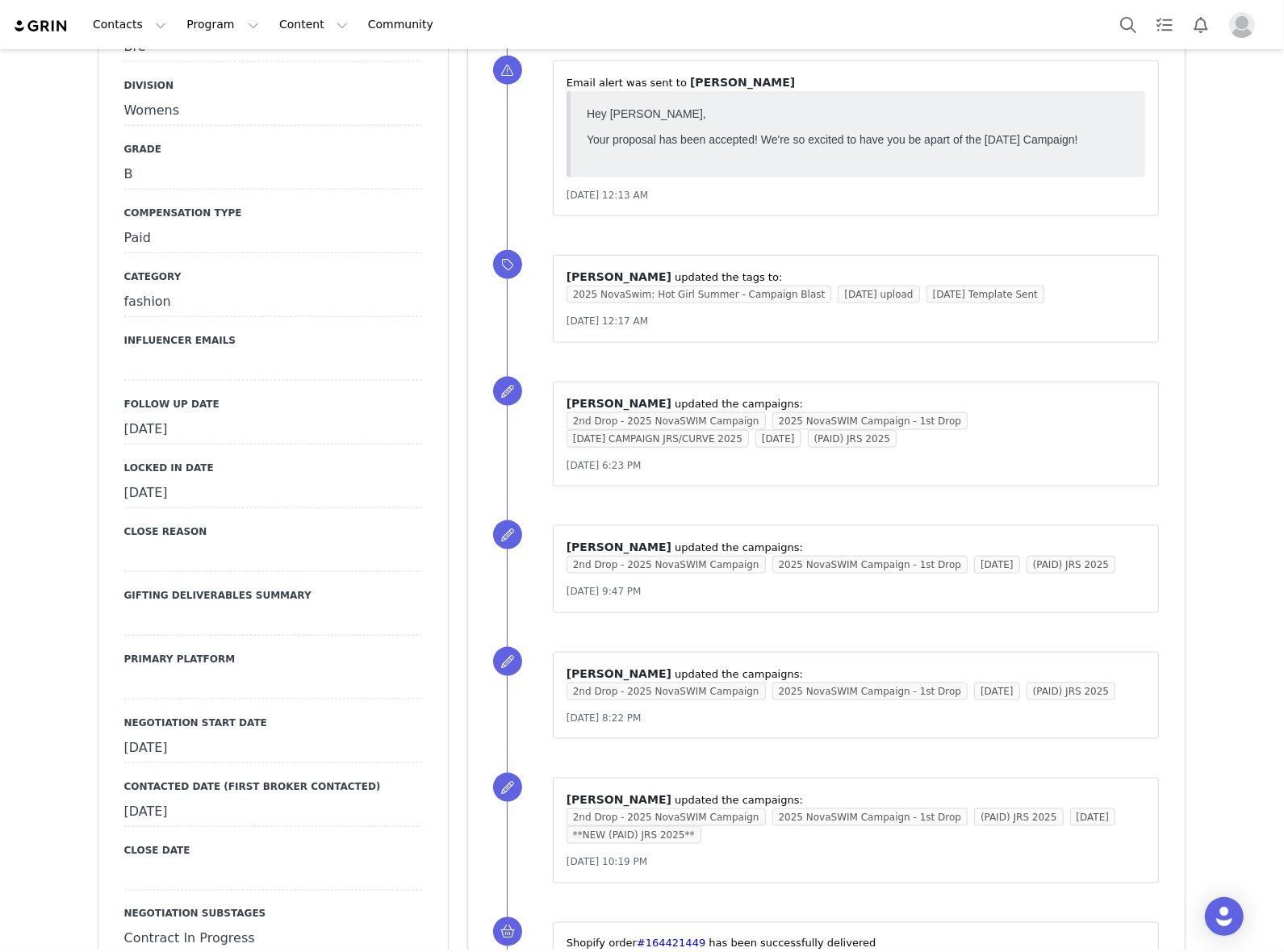
click at [260, 416] on div "September 26th, 2025" at bounding box center [273, 430] width 298 height 29
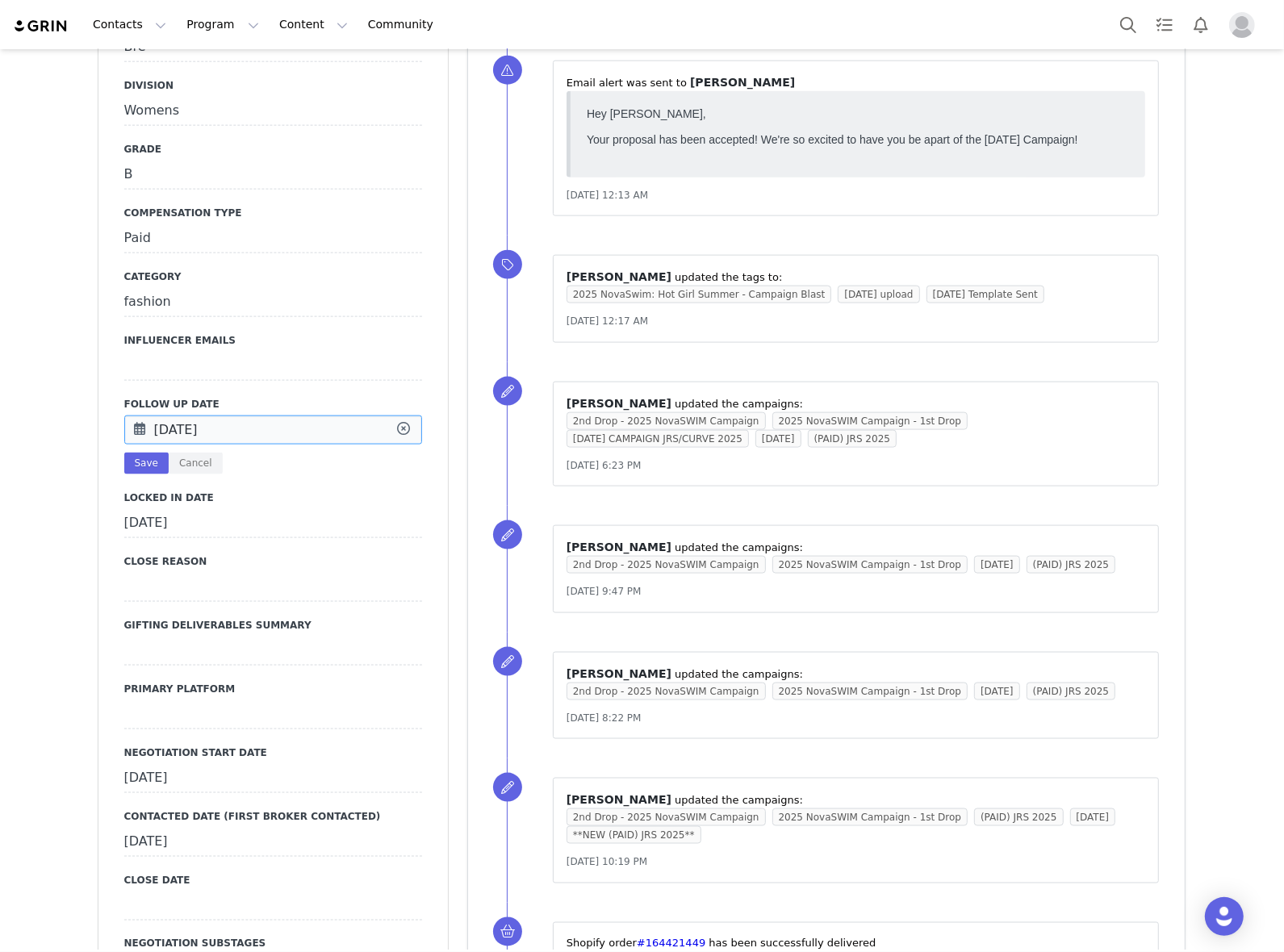
click at [260, 416] on input "Sep 26 2025" at bounding box center [273, 430] width 298 height 29
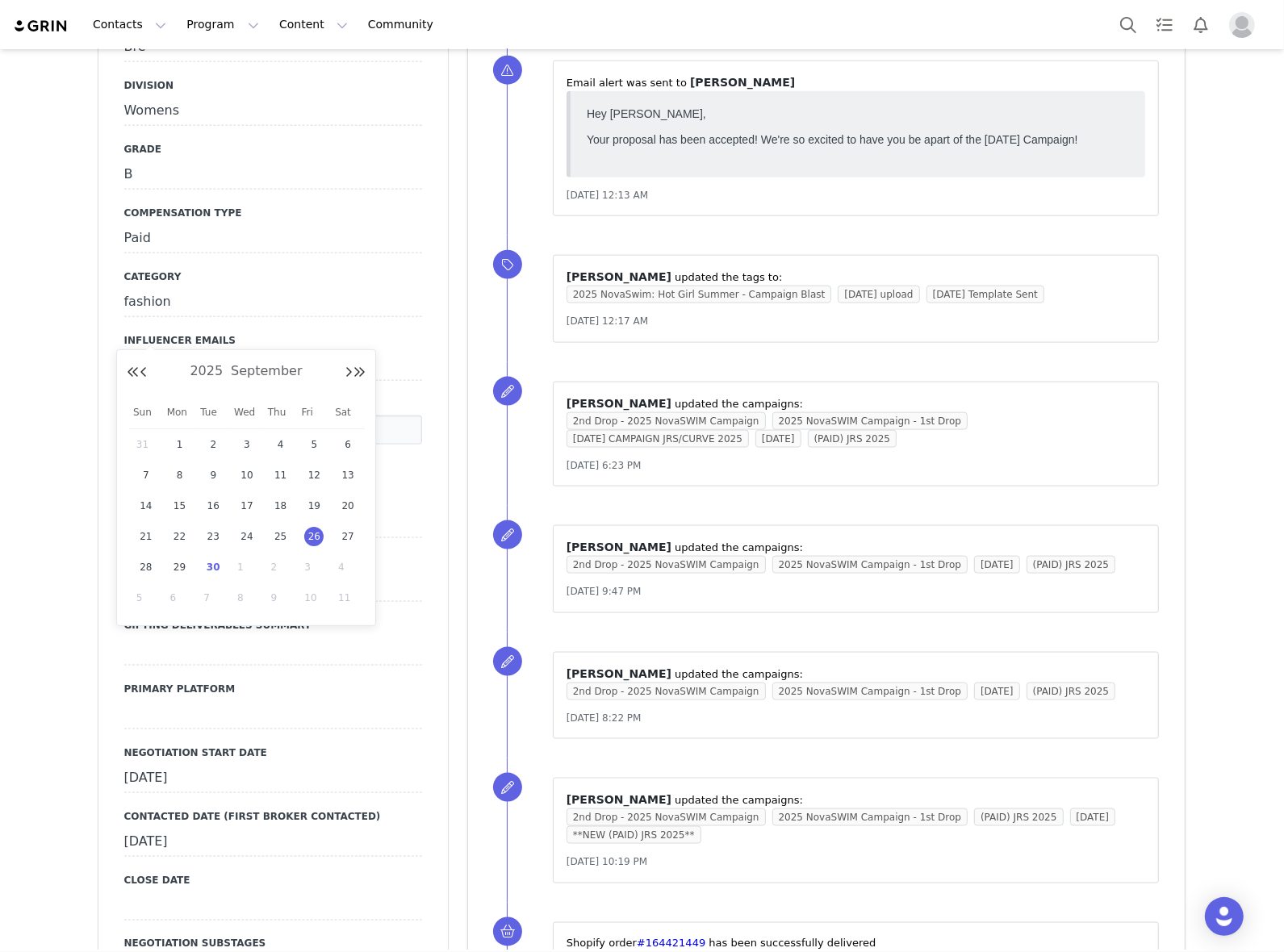
click at [309, 567] on span "3" at bounding box center [314, 567] width 19 height 19
type input "Oct 03 2025"
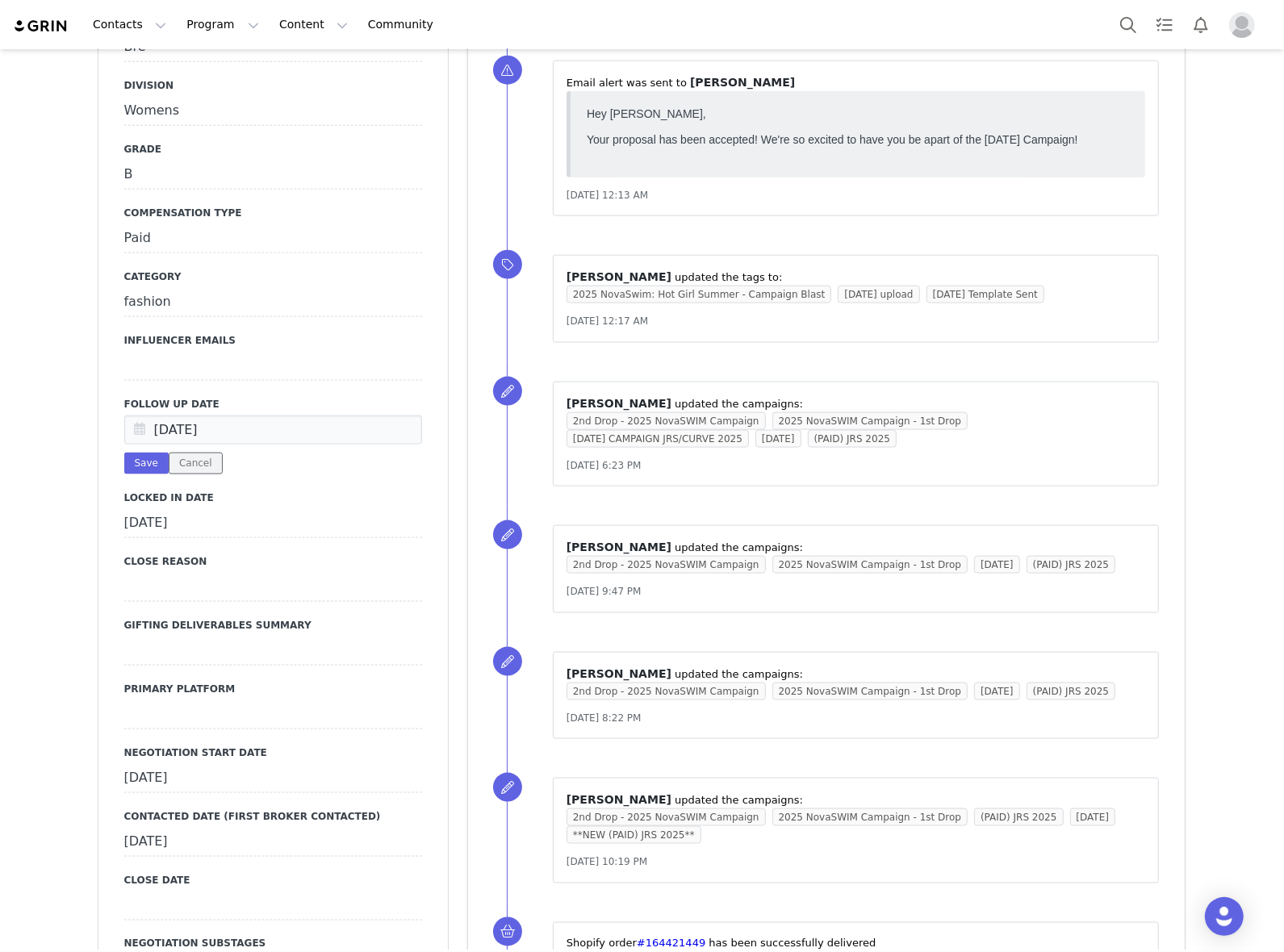
drag, startPoint x: 179, startPoint y: 360, endPoint x: 288, endPoint y: 412, distance: 120.8
click at [179, 453] on button "Cancel" at bounding box center [195, 464] width 54 height 22
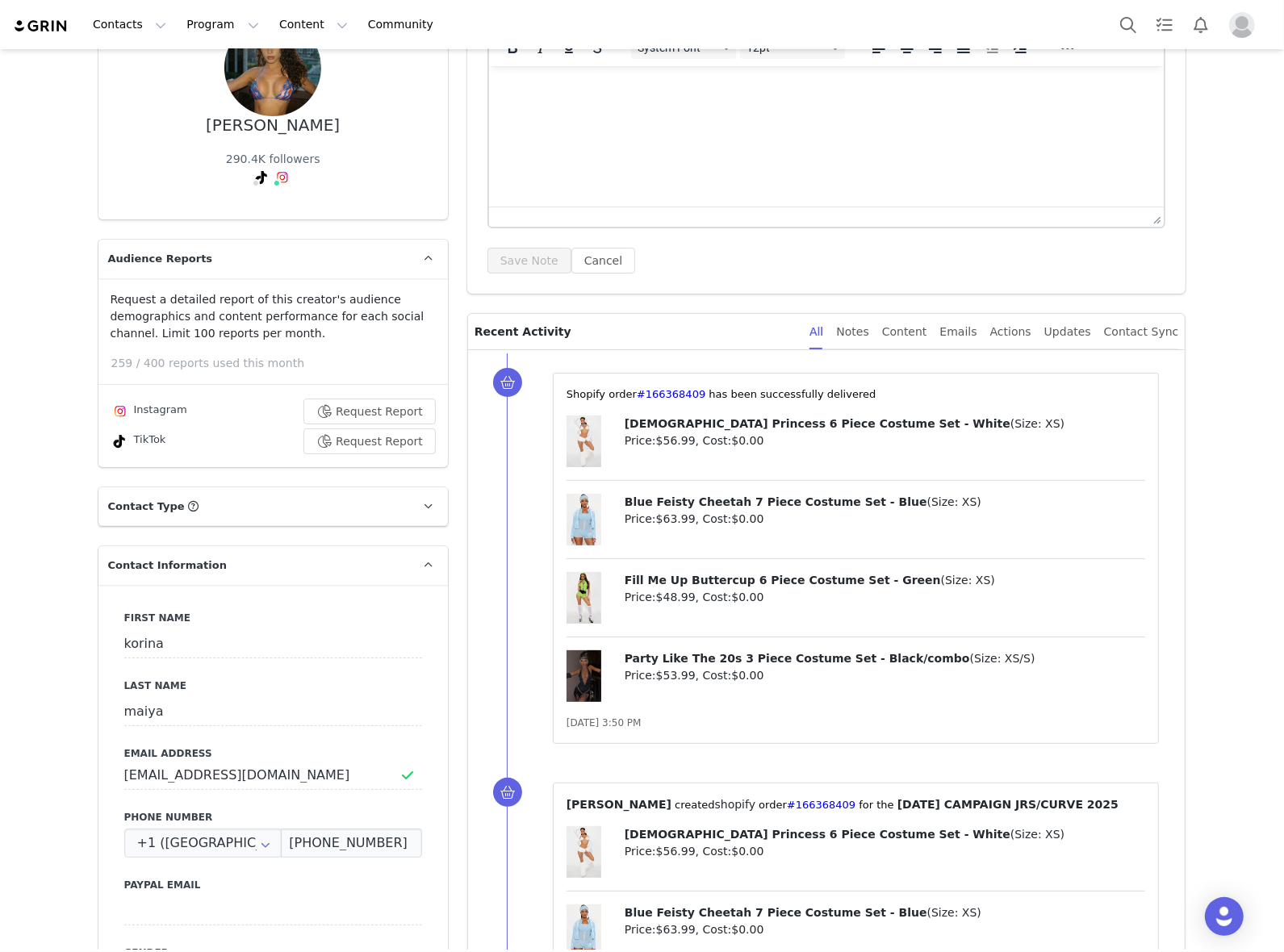
scroll to position [0, 0]
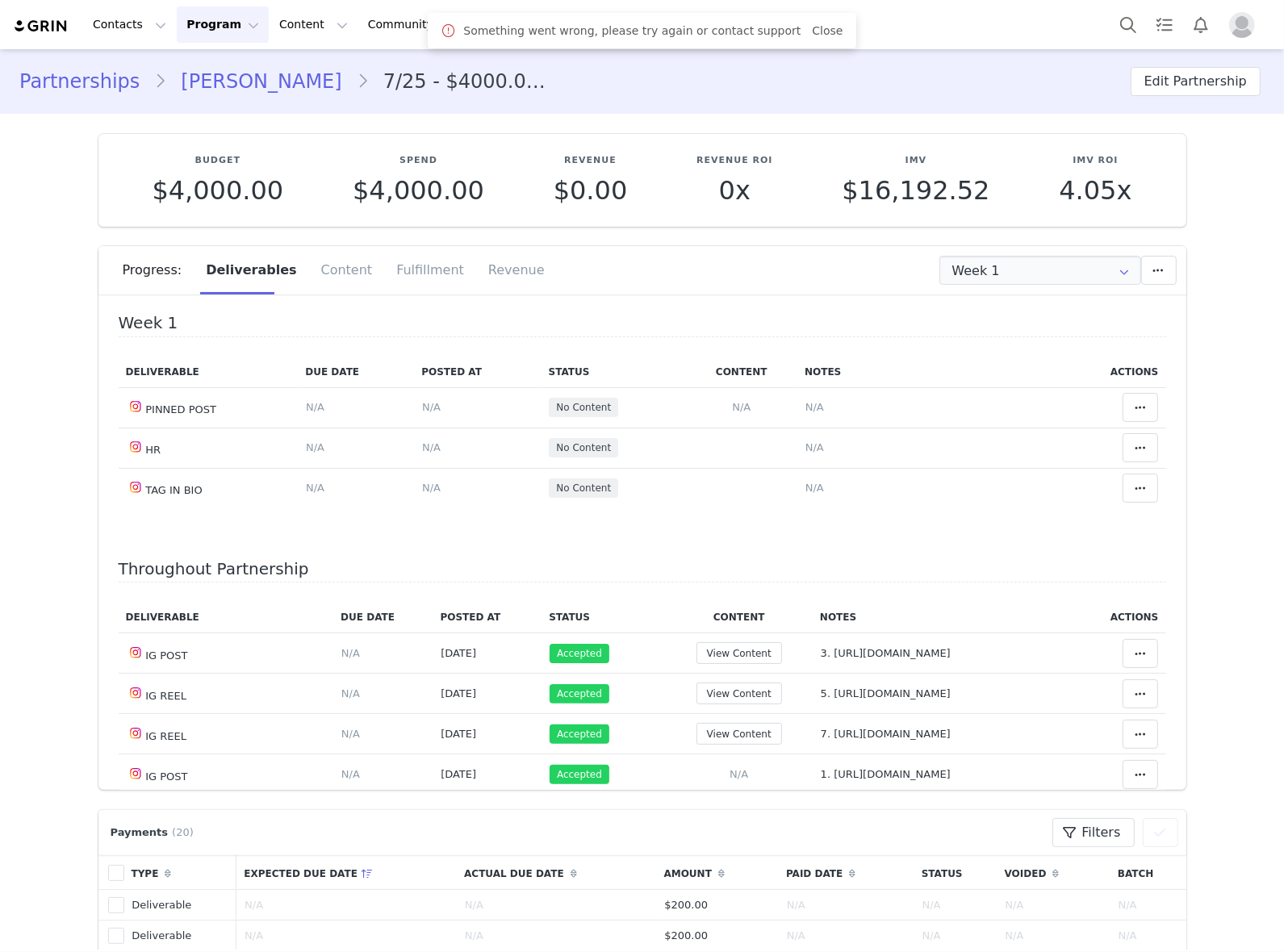
click at [279, 78] on link "Khadija Hallouty" at bounding box center [261, 81] width 190 height 29
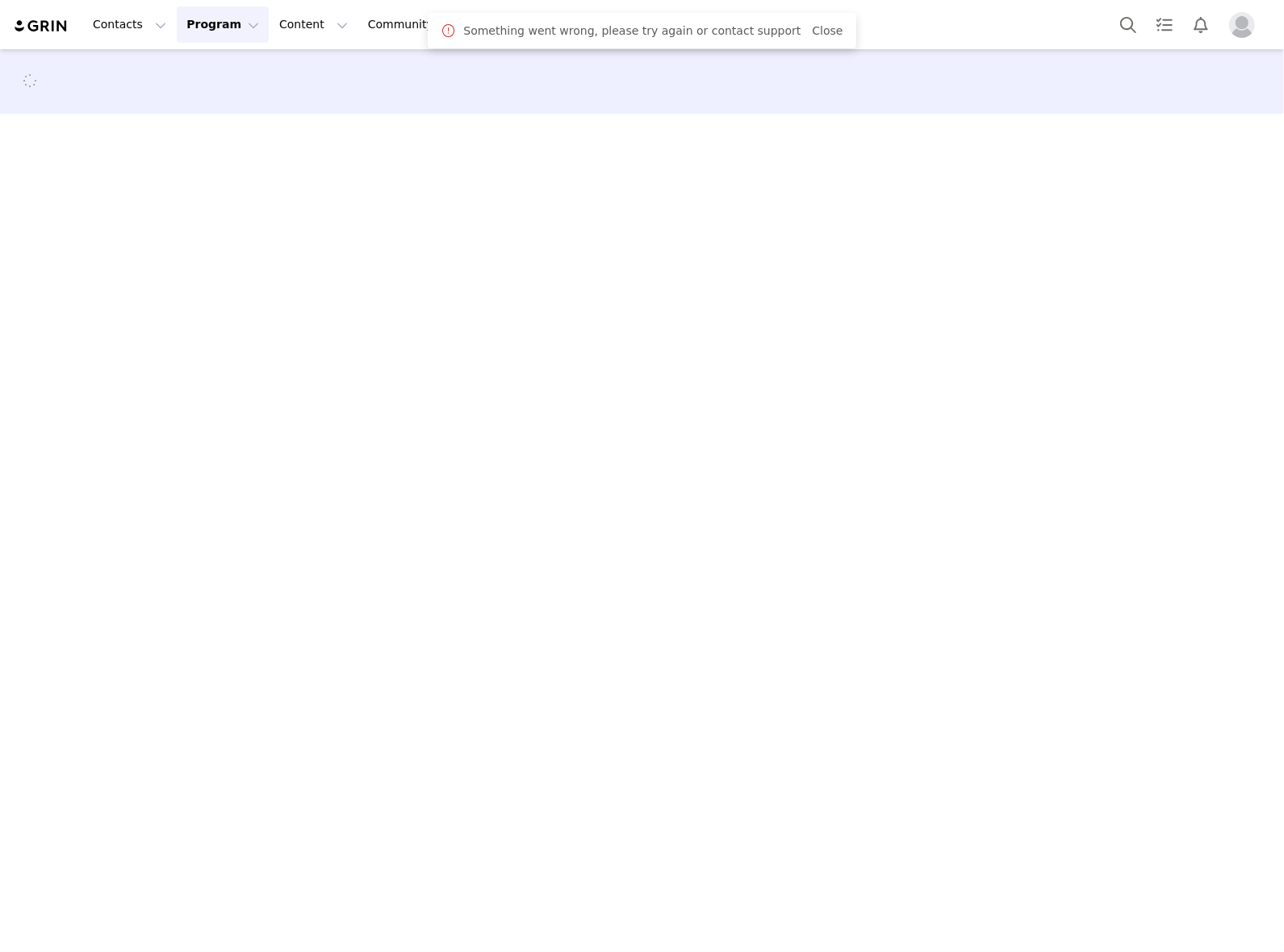
click at [279, 78] on div at bounding box center [642, 81] width 1246 height 24
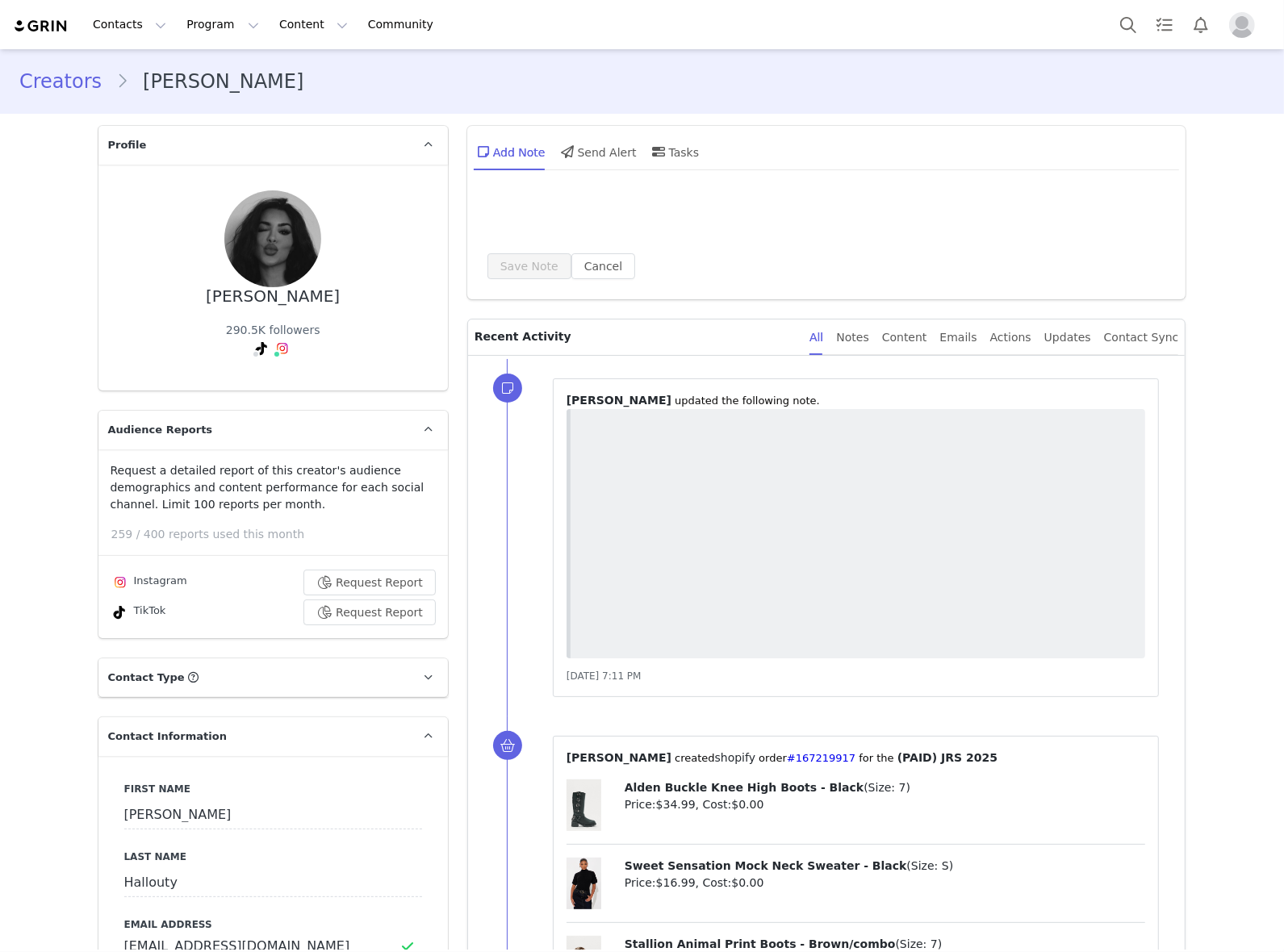
scroll to position [2321, 0]
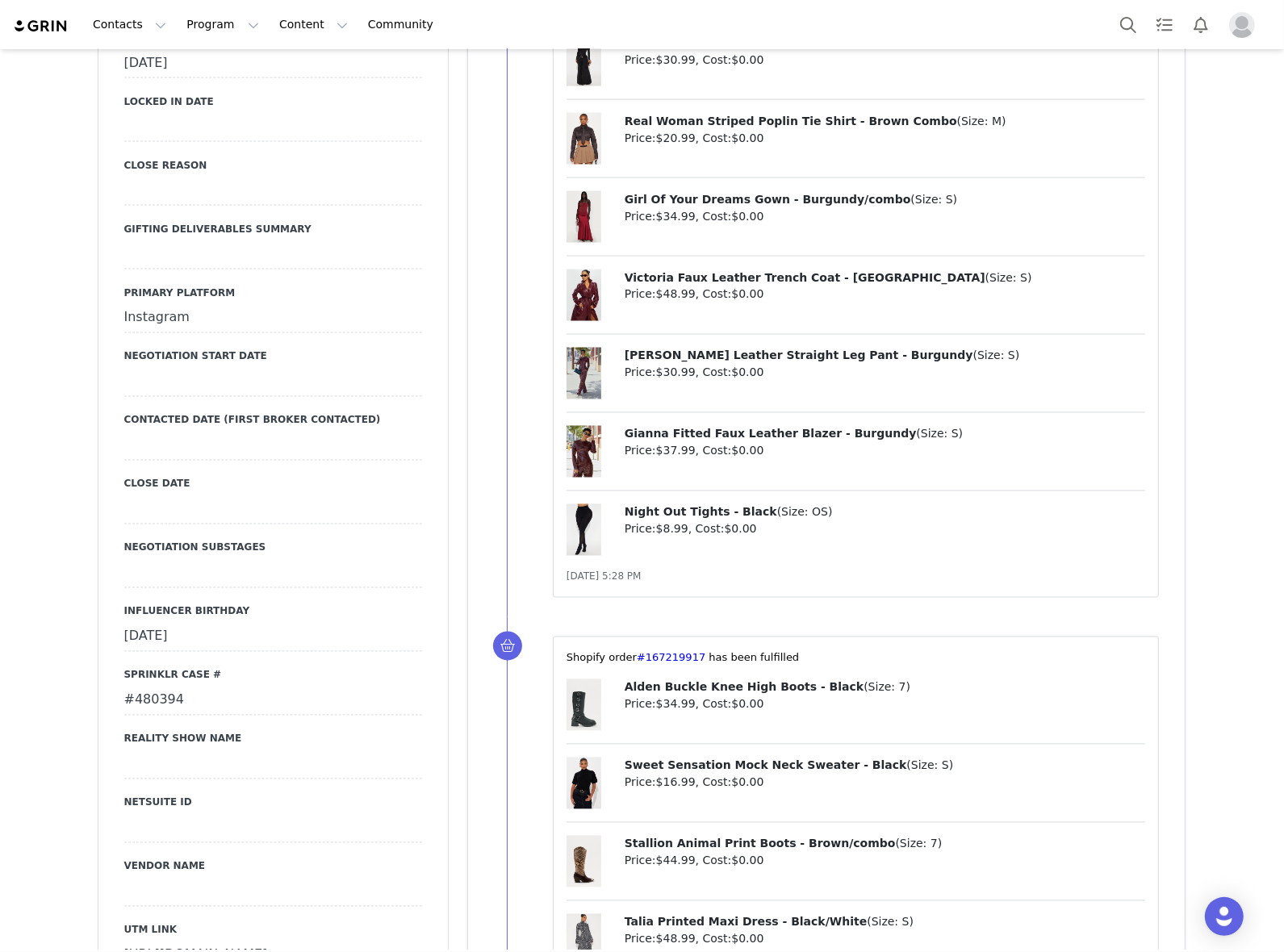
drag, startPoint x: 184, startPoint y: 682, endPoint x: 99, endPoint y: 680, distance: 85.0
click at [99, 680] on div "Primary Broker Erin Division Womens Grade B Compensation Type Paid Category , ,…" at bounding box center [273, 509] width 349 height 1773
copy div "#480394"
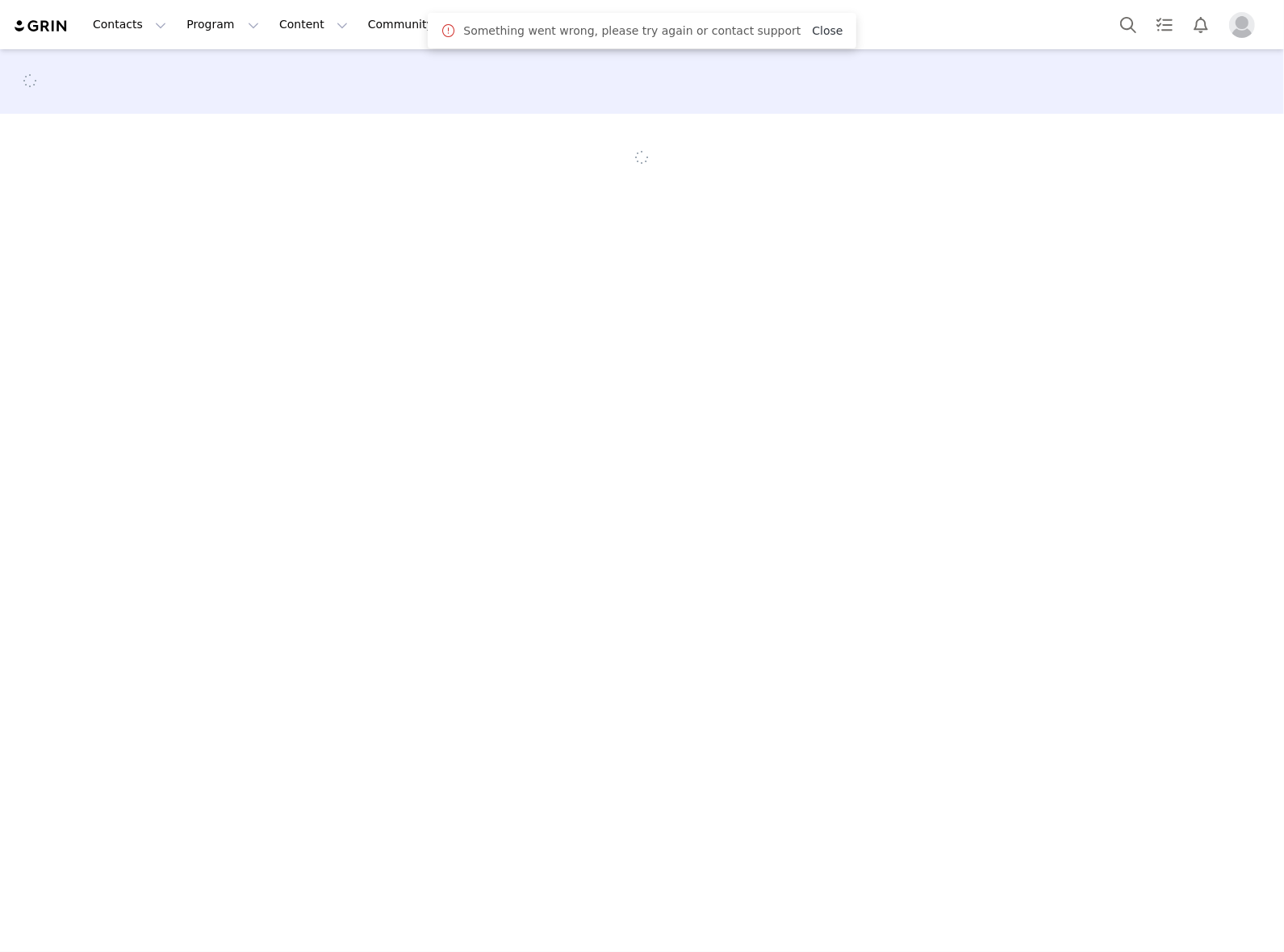
click at [815, 25] on link "Close" at bounding box center [827, 31] width 31 height 13
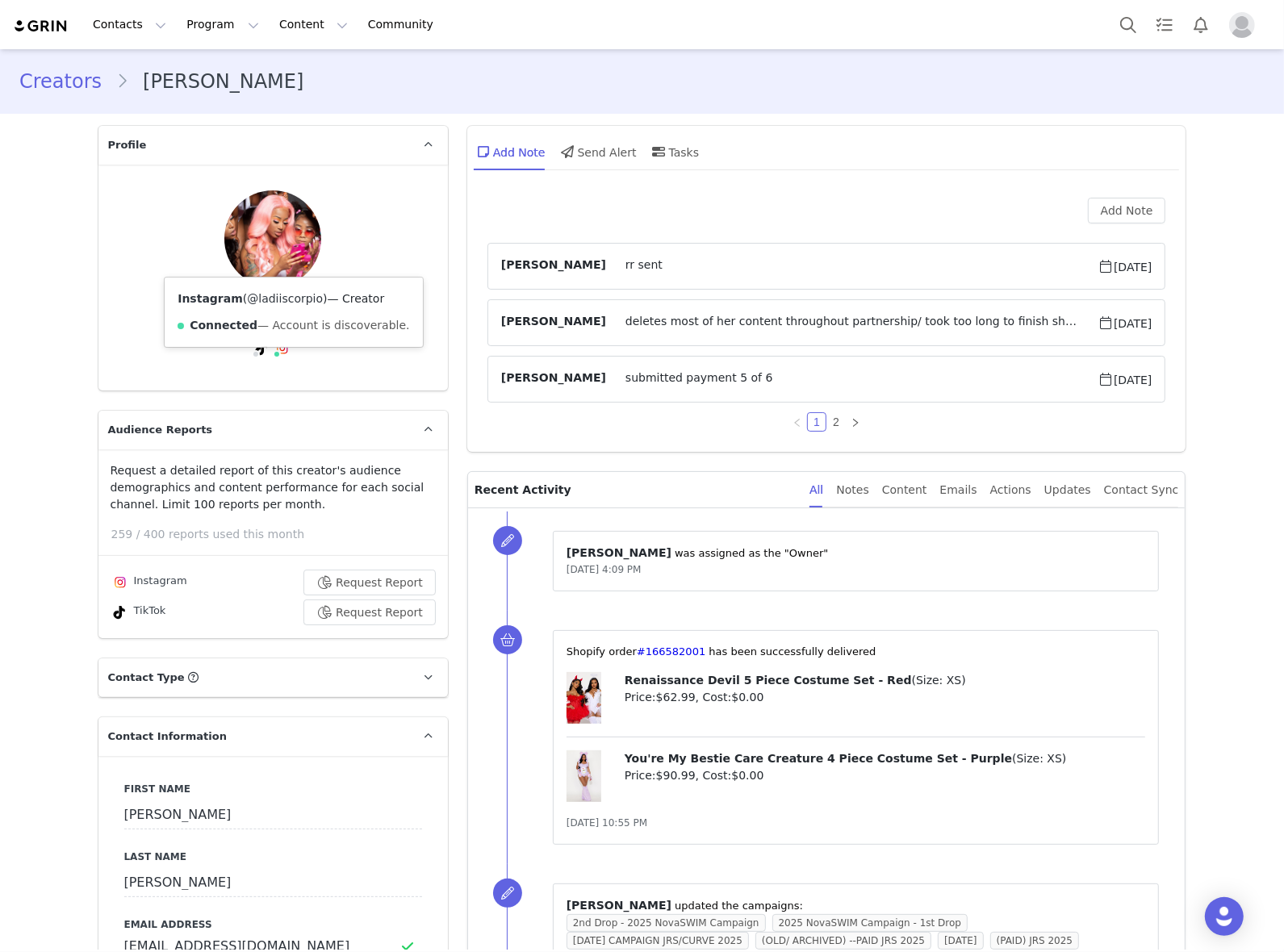
click at [285, 301] on link "@ladiiscorpio" at bounding box center [284, 298] width 76 height 13
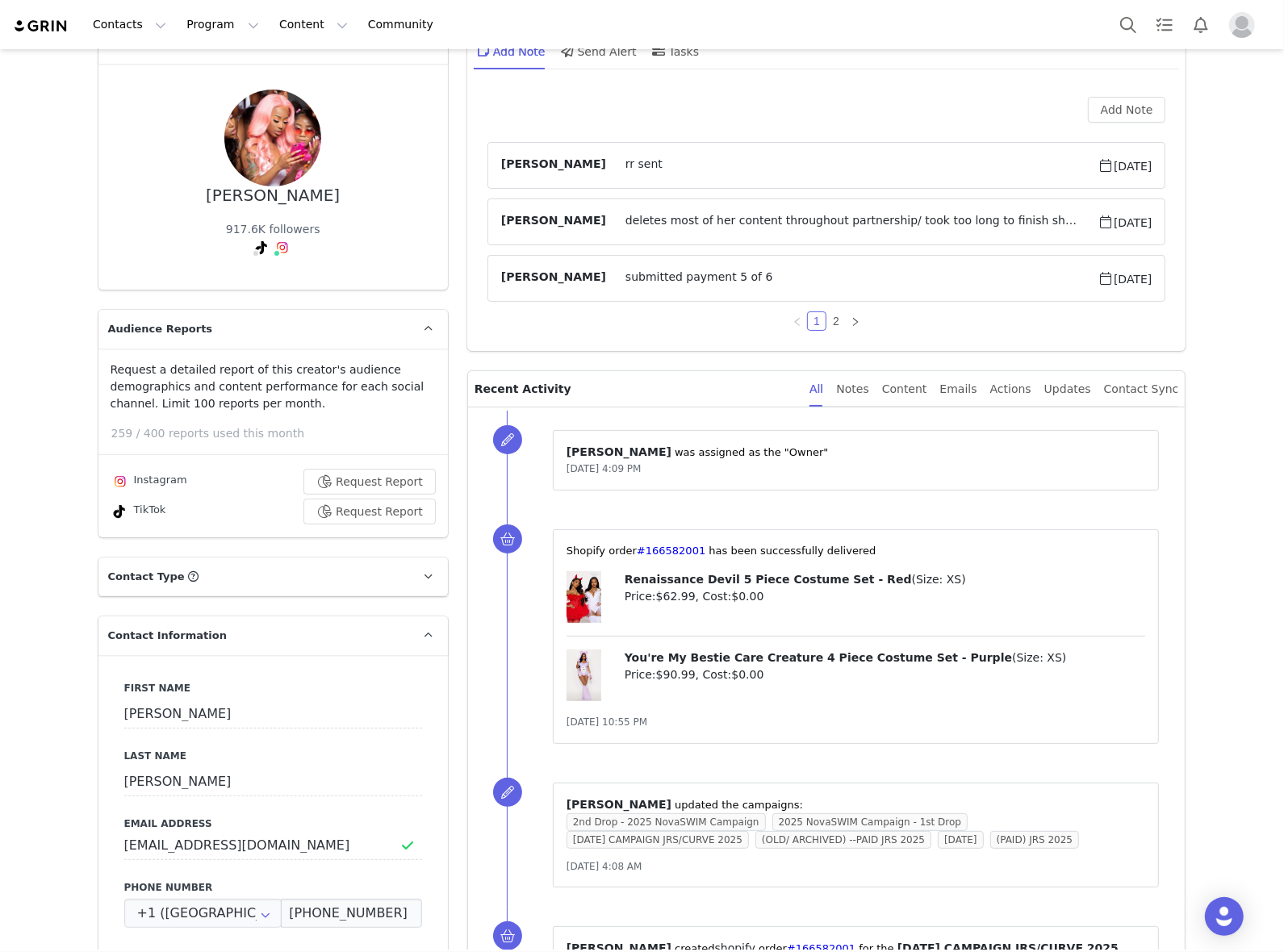
click at [884, 220] on span "deletes most of her content throughout partnership/ took too long to finish she…" at bounding box center [852, 221] width 491 height 19
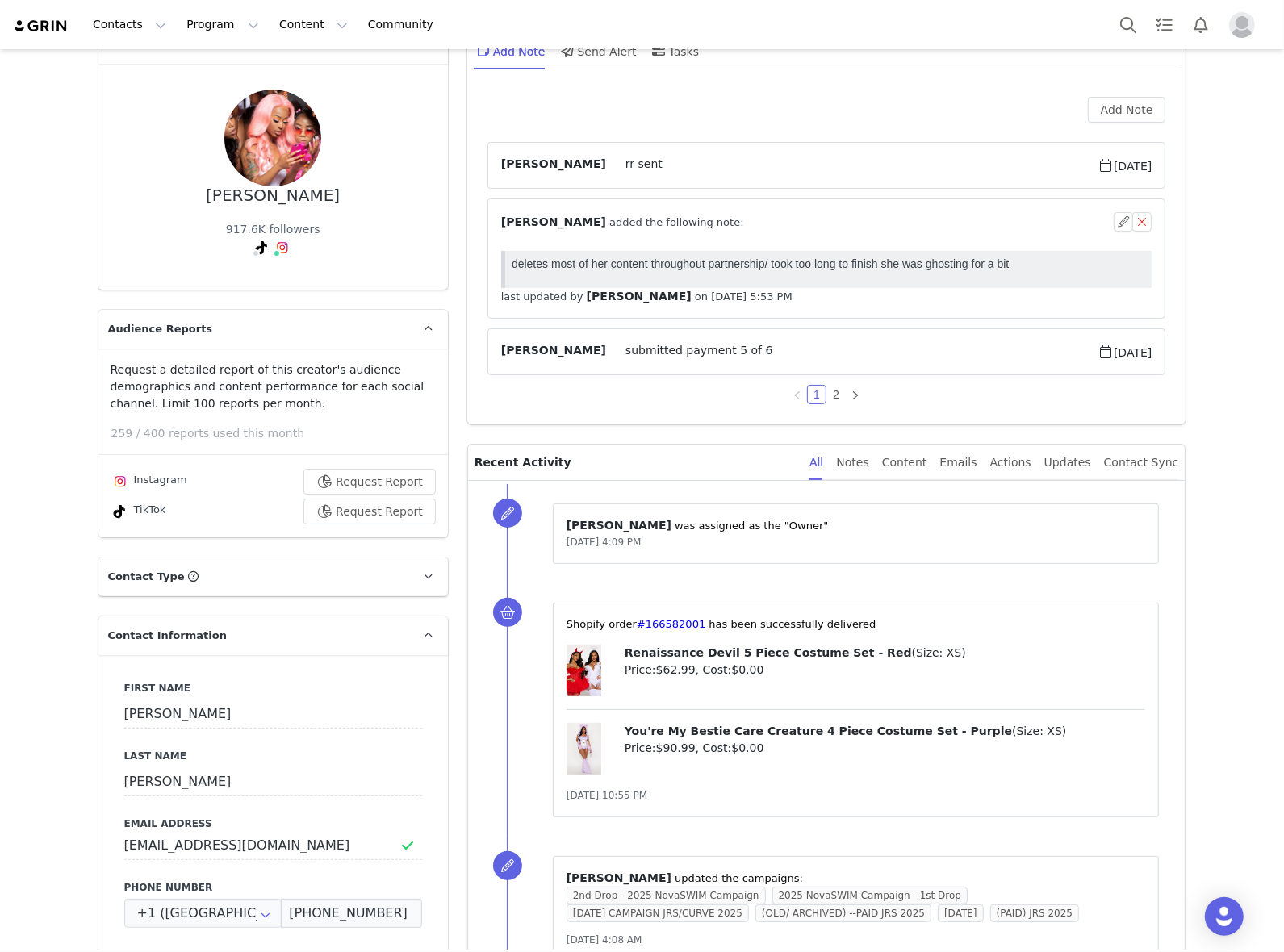
scroll to position [0, 0]
click at [837, 401] on link "2" at bounding box center [836, 394] width 17 height 17
